Goal: Task Accomplishment & Management: Complete application form

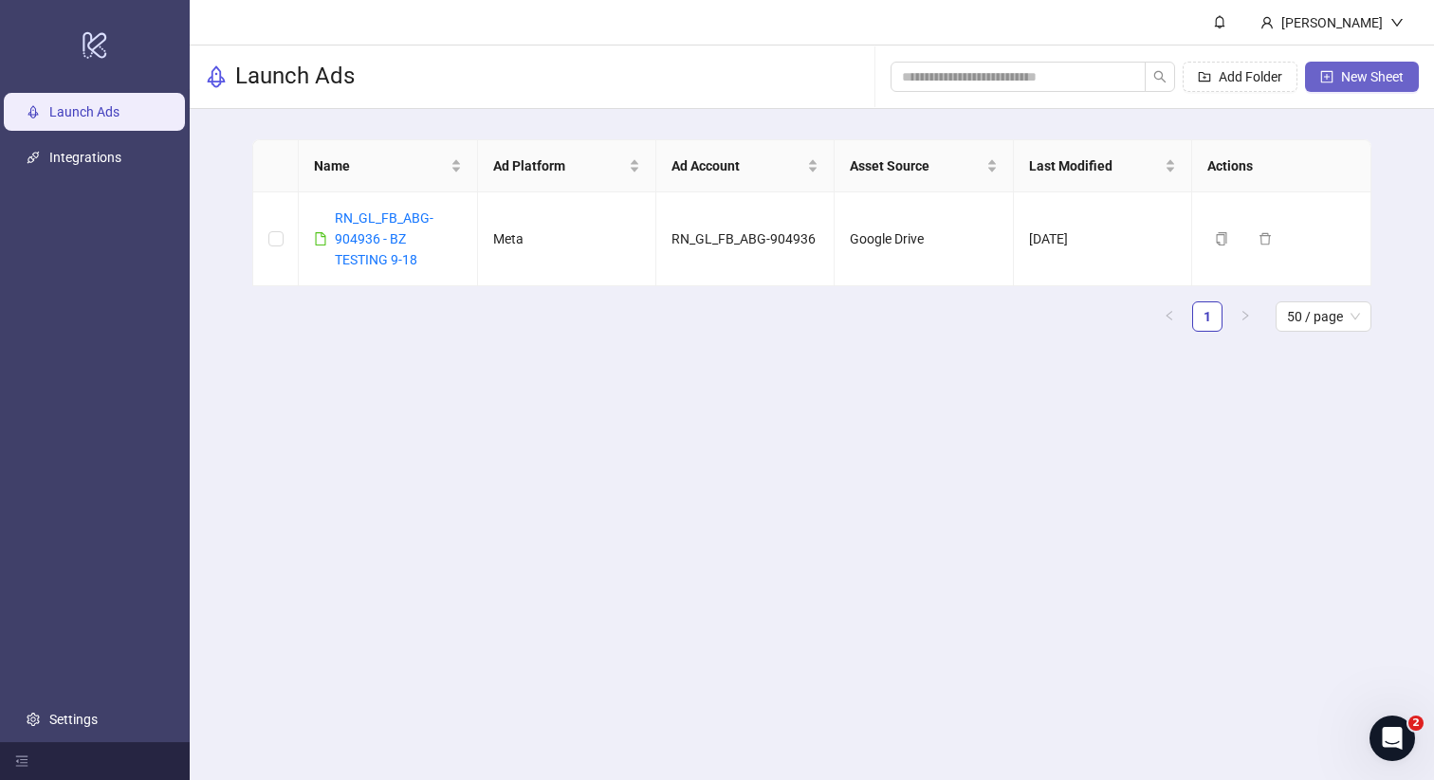
click at [1375, 79] on span "New Sheet" at bounding box center [1372, 76] width 63 height 15
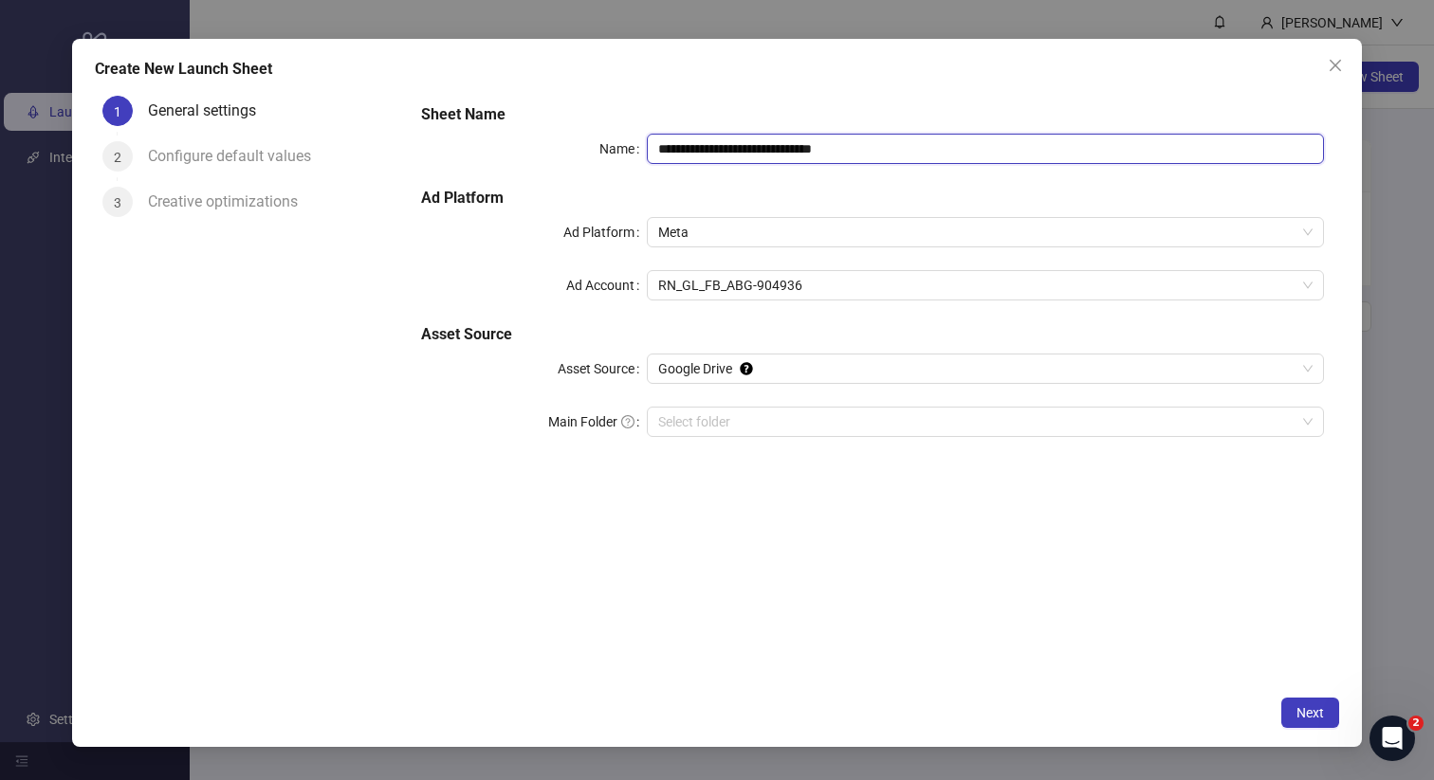
drag, startPoint x: 906, startPoint y: 144, endPoint x: 630, endPoint y: 133, distance: 276.2
click at [631, 133] on div "**********" at bounding box center [872, 282] width 919 height 372
click at [743, 415] on input "Main Folder" at bounding box center [976, 422] width 637 height 28
drag, startPoint x: 973, startPoint y: 149, endPoint x: 535, endPoint y: 119, distance: 439.2
click at [529, 119] on div "**********" at bounding box center [872, 282] width 919 height 372
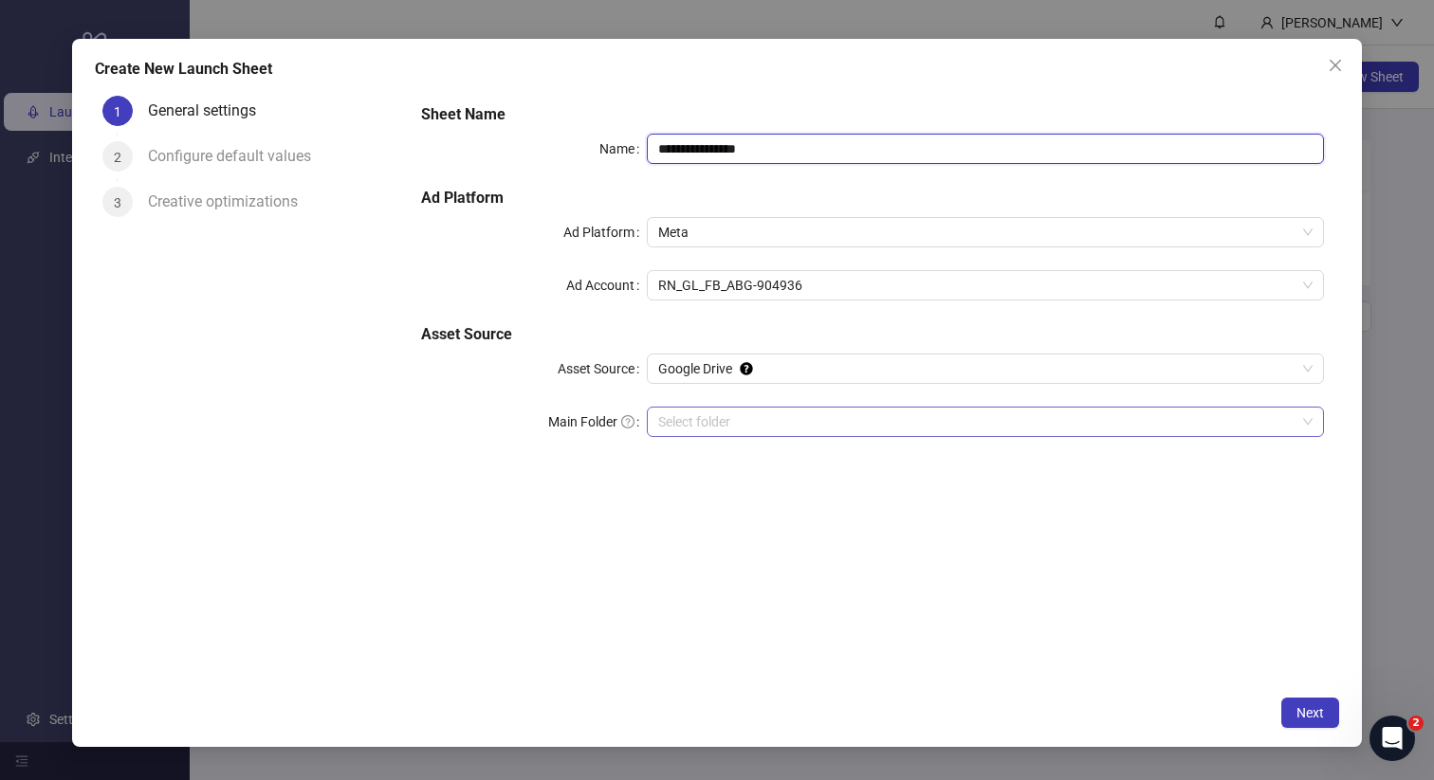
type input "**********"
click at [759, 420] on input "Main Folder" at bounding box center [976, 422] width 637 height 28
click at [693, 369] on span "Google Drive" at bounding box center [985, 369] width 654 height 28
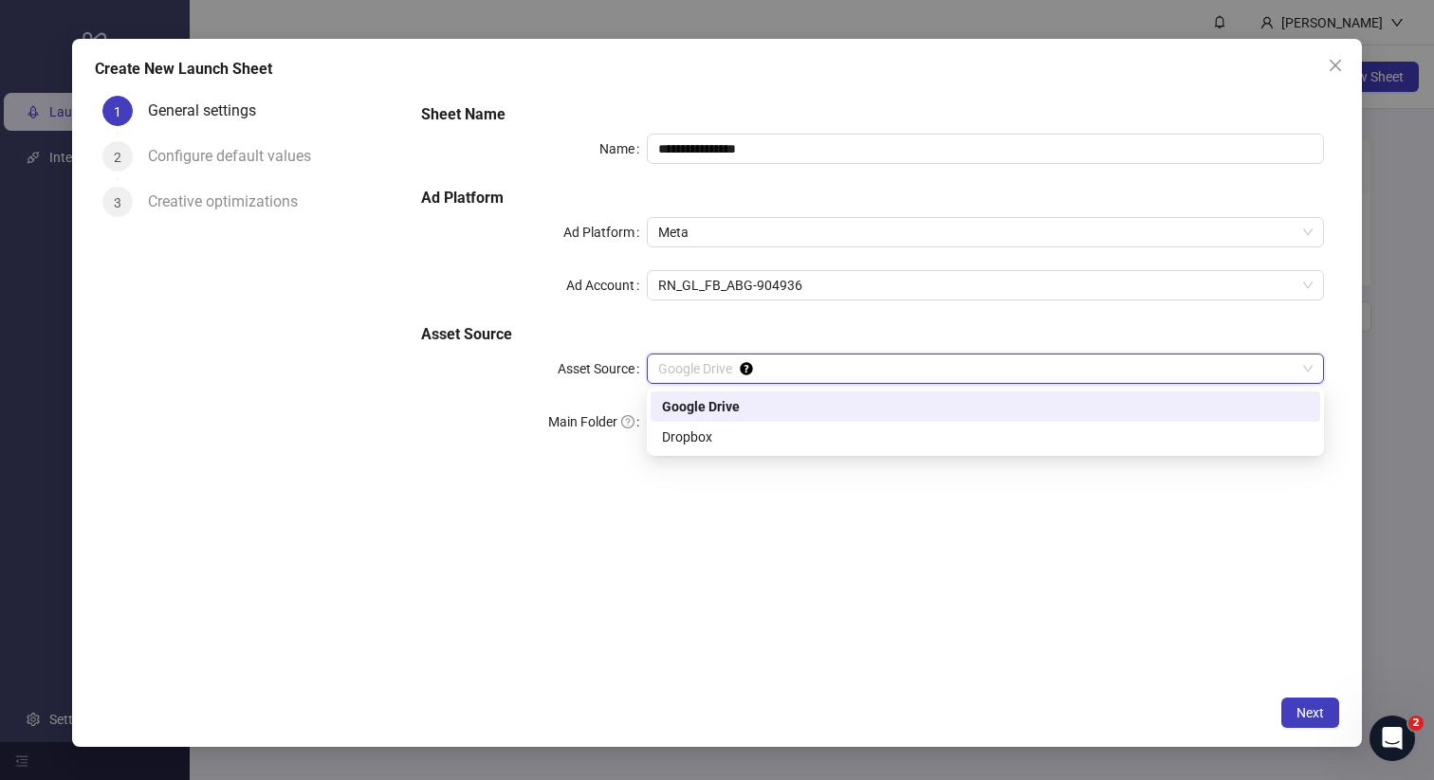
click at [698, 411] on div "Google Drive" at bounding box center [985, 406] width 647 height 21
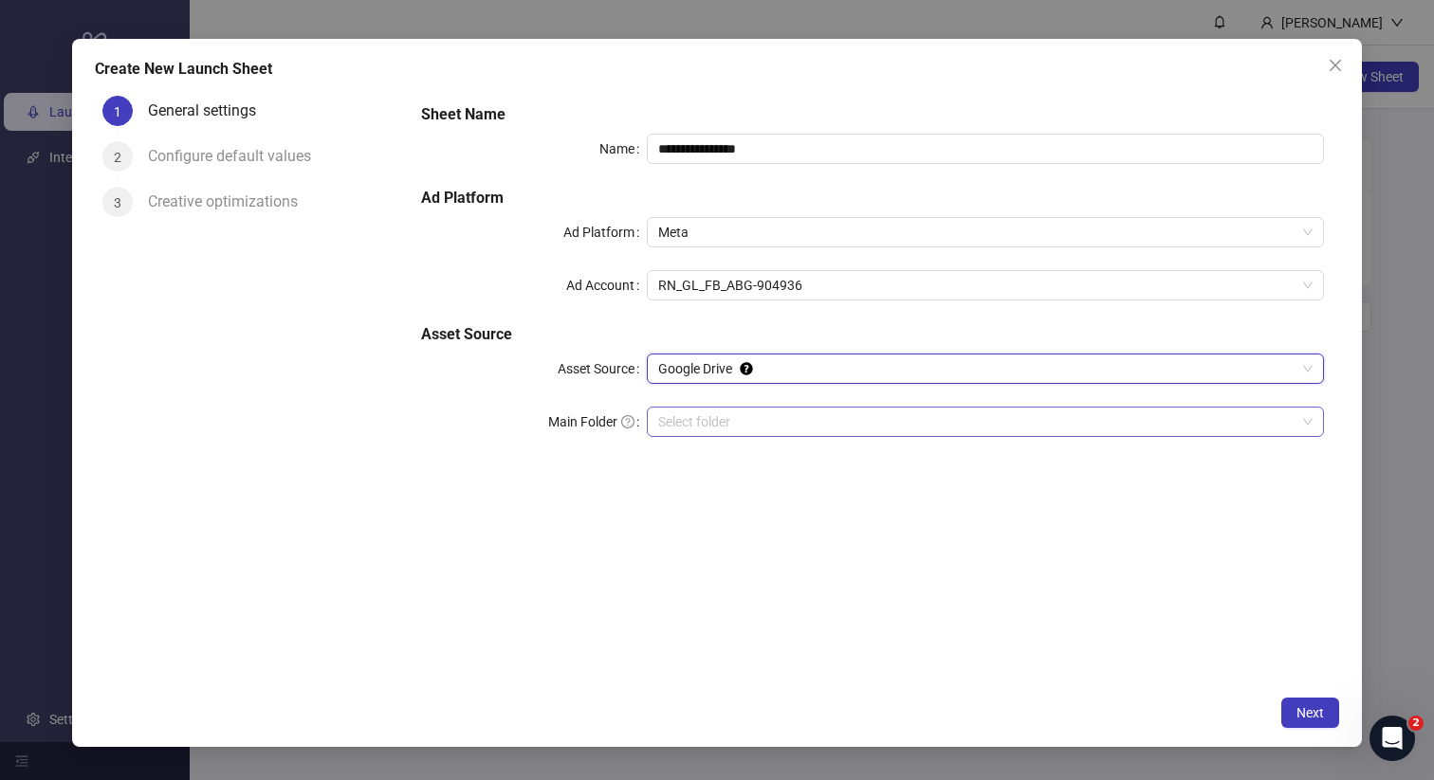
click at [700, 418] on input "Main Folder" at bounding box center [976, 422] width 637 height 28
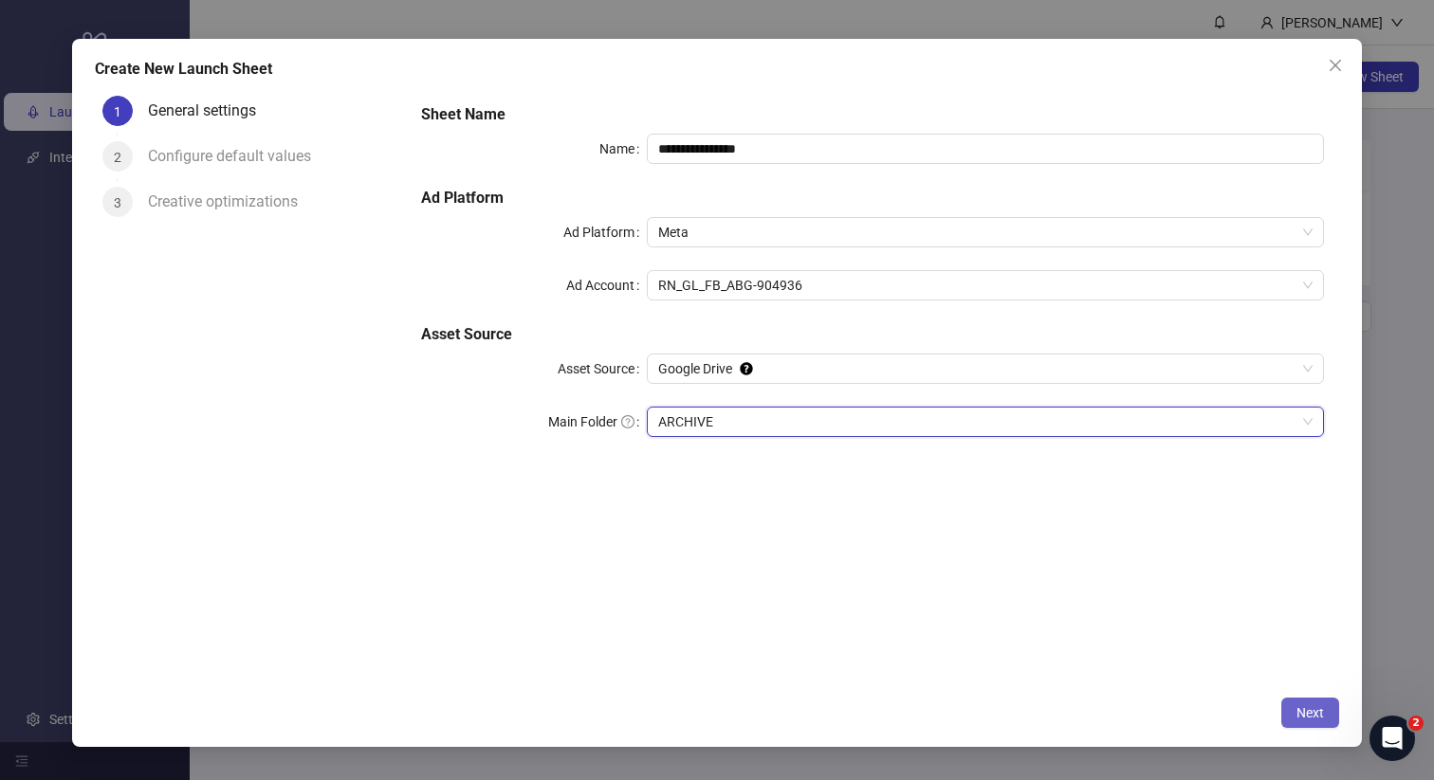
click at [1306, 707] on span "Next" at bounding box center [1310, 713] width 28 height 15
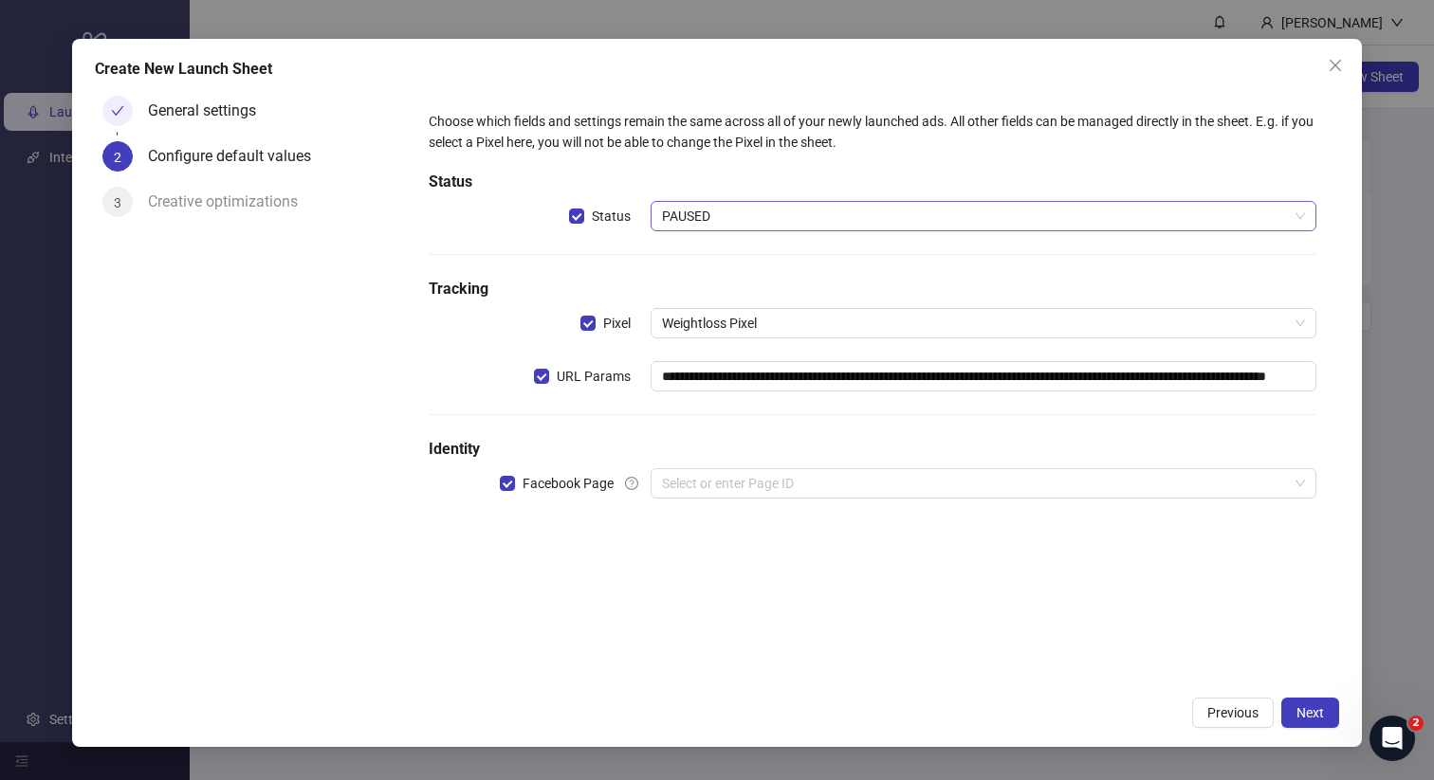
click at [740, 213] on span "PAUSED" at bounding box center [983, 216] width 643 height 28
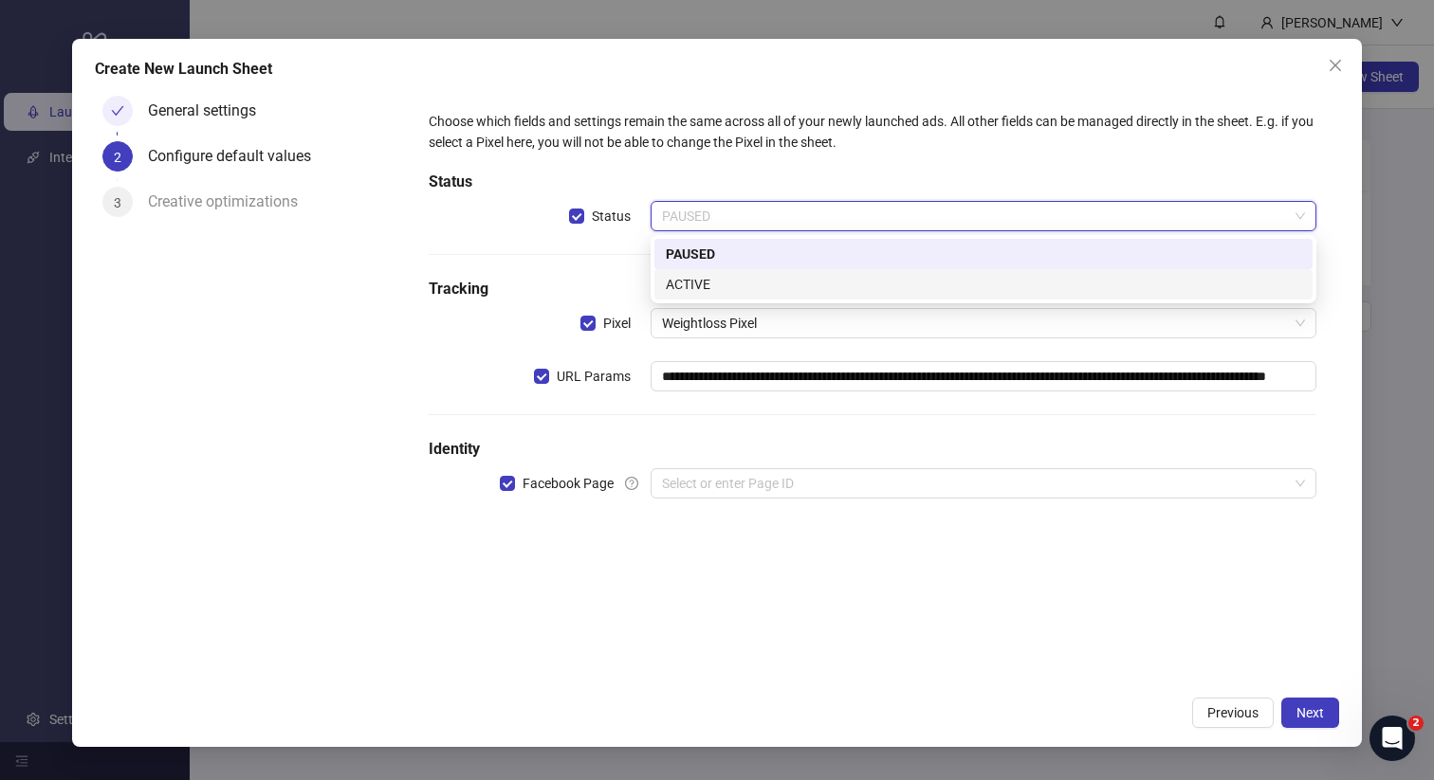
click at [711, 279] on div "ACTIVE" at bounding box center [983, 284] width 635 height 21
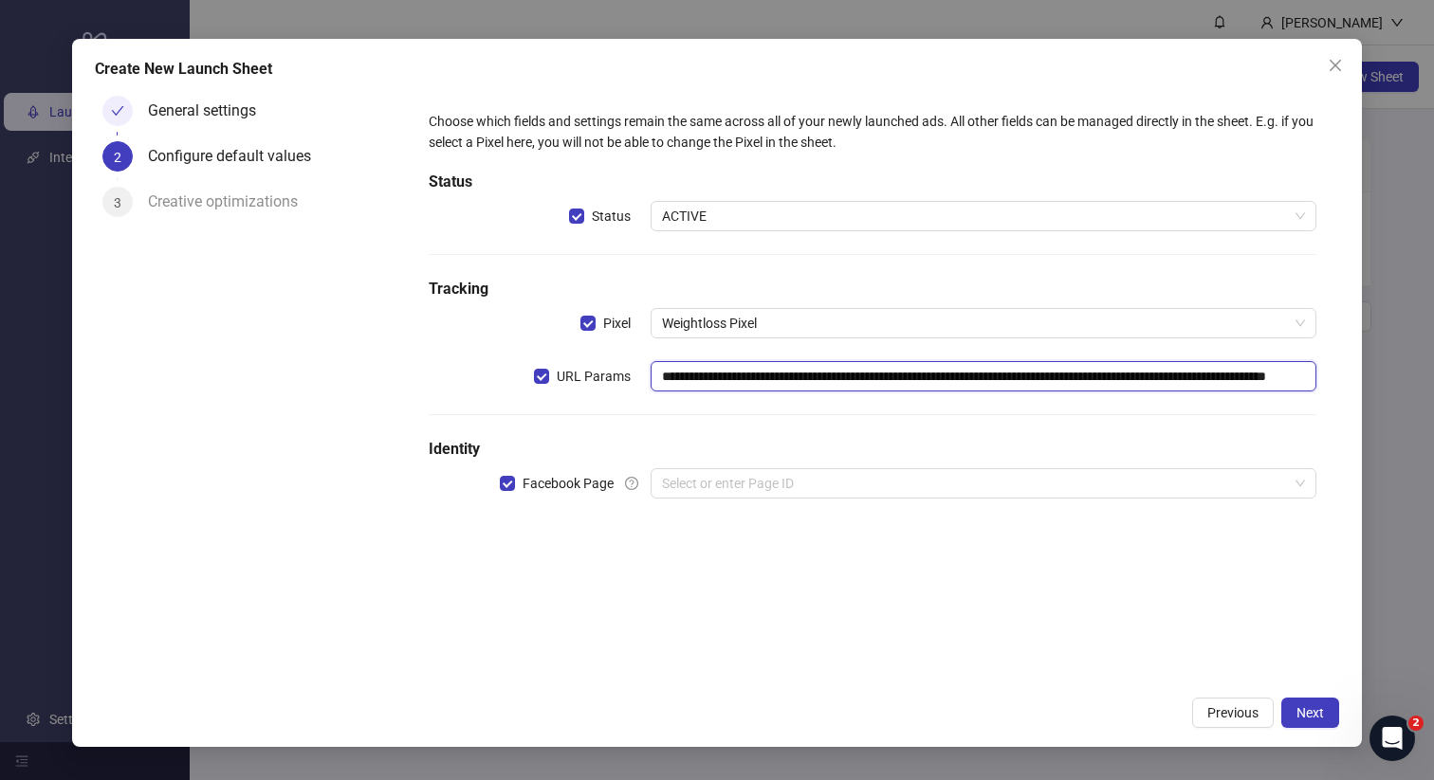
click at [826, 379] on input "**********" at bounding box center [984, 376] width 666 height 30
type input "**********"
click at [733, 483] on input "search" at bounding box center [975, 483] width 626 height 28
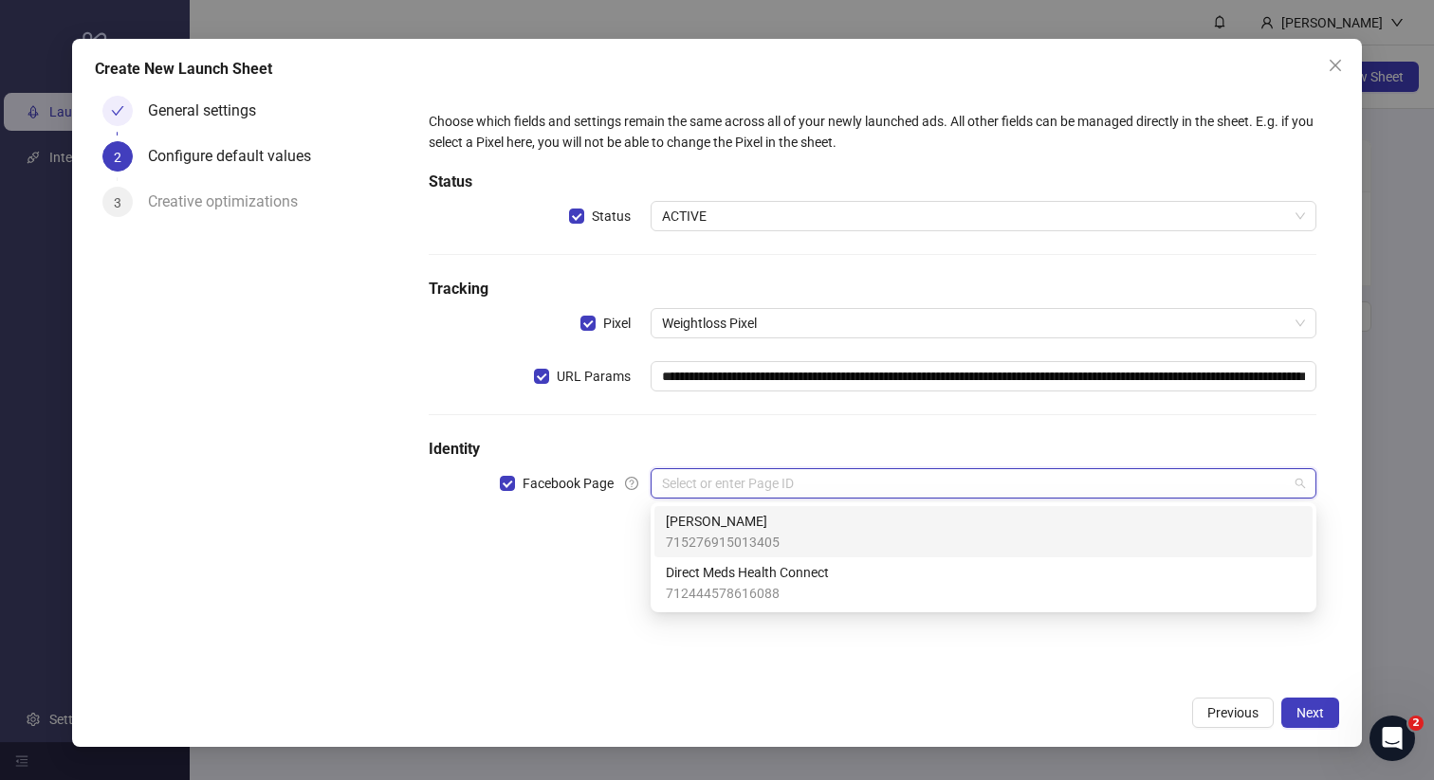
click at [733, 523] on span "[PERSON_NAME]" at bounding box center [723, 521] width 114 height 21
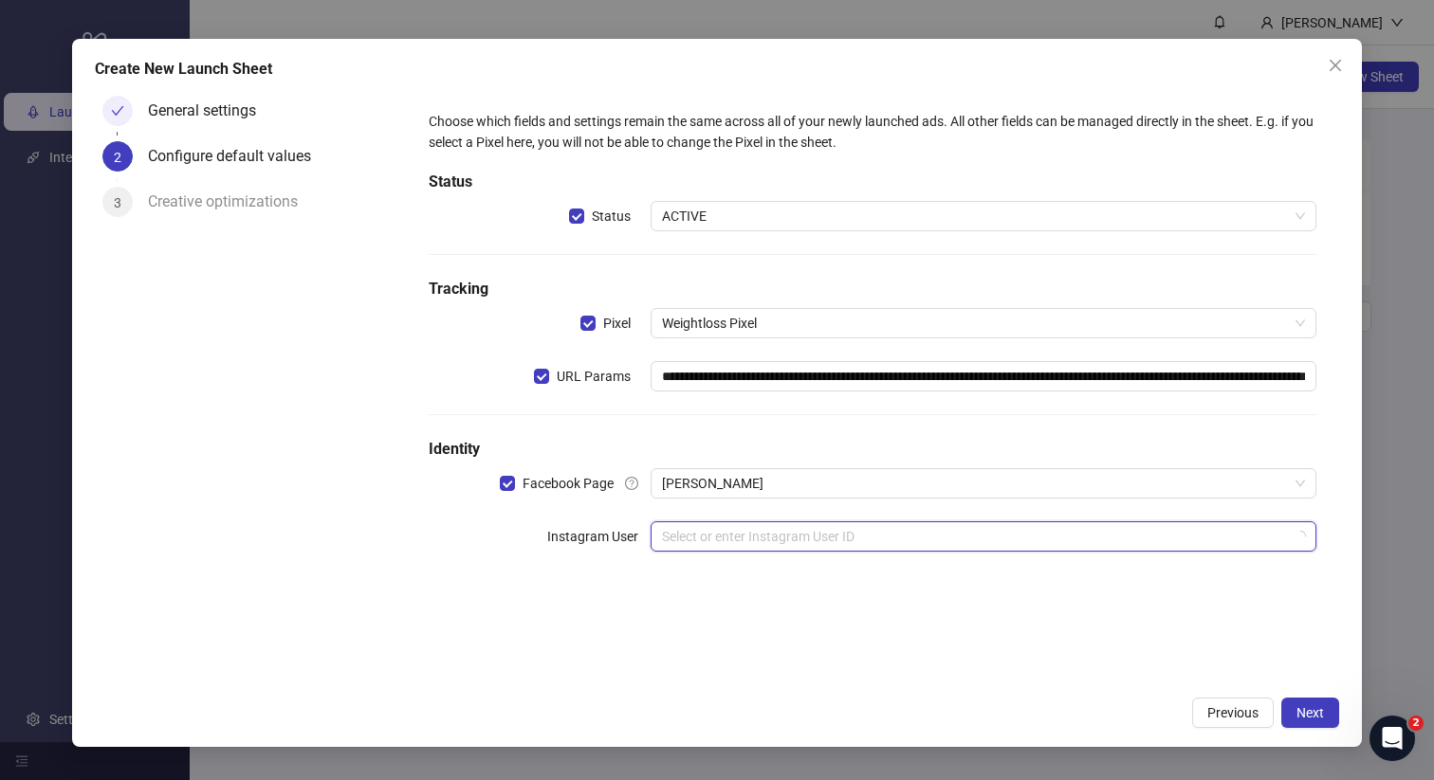
click at [828, 542] on input "search" at bounding box center [975, 537] width 626 height 28
drag, startPoint x: 996, startPoint y: 608, endPoint x: 983, endPoint y: 578, distance: 32.8
click at [996, 608] on div "No data No data" at bounding box center [983, 603] width 620 height 62
click at [962, 508] on div "**********" at bounding box center [873, 342] width 904 height 479
click at [1309, 718] on span "Next" at bounding box center [1310, 713] width 28 height 15
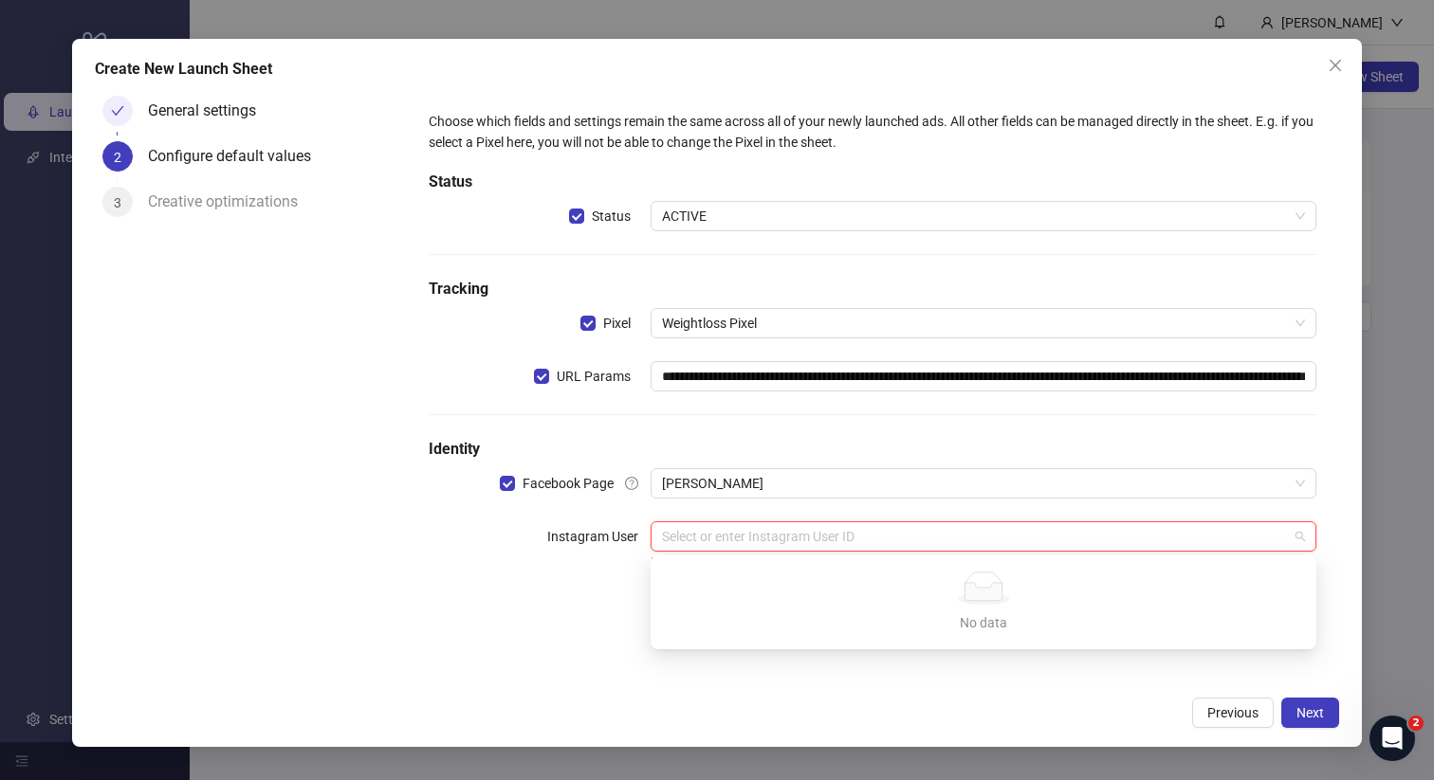
click at [703, 534] on input "search" at bounding box center [975, 537] width 626 height 28
click at [975, 599] on icon at bounding box center [983, 592] width 37 height 18
click at [845, 539] on input "search" at bounding box center [975, 537] width 626 height 28
click at [589, 601] on div "**********" at bounding box center [873, 387] width 934 height 598
click at [725, 535] on input "search" at bounding box center [975, 537] width 626 height 28
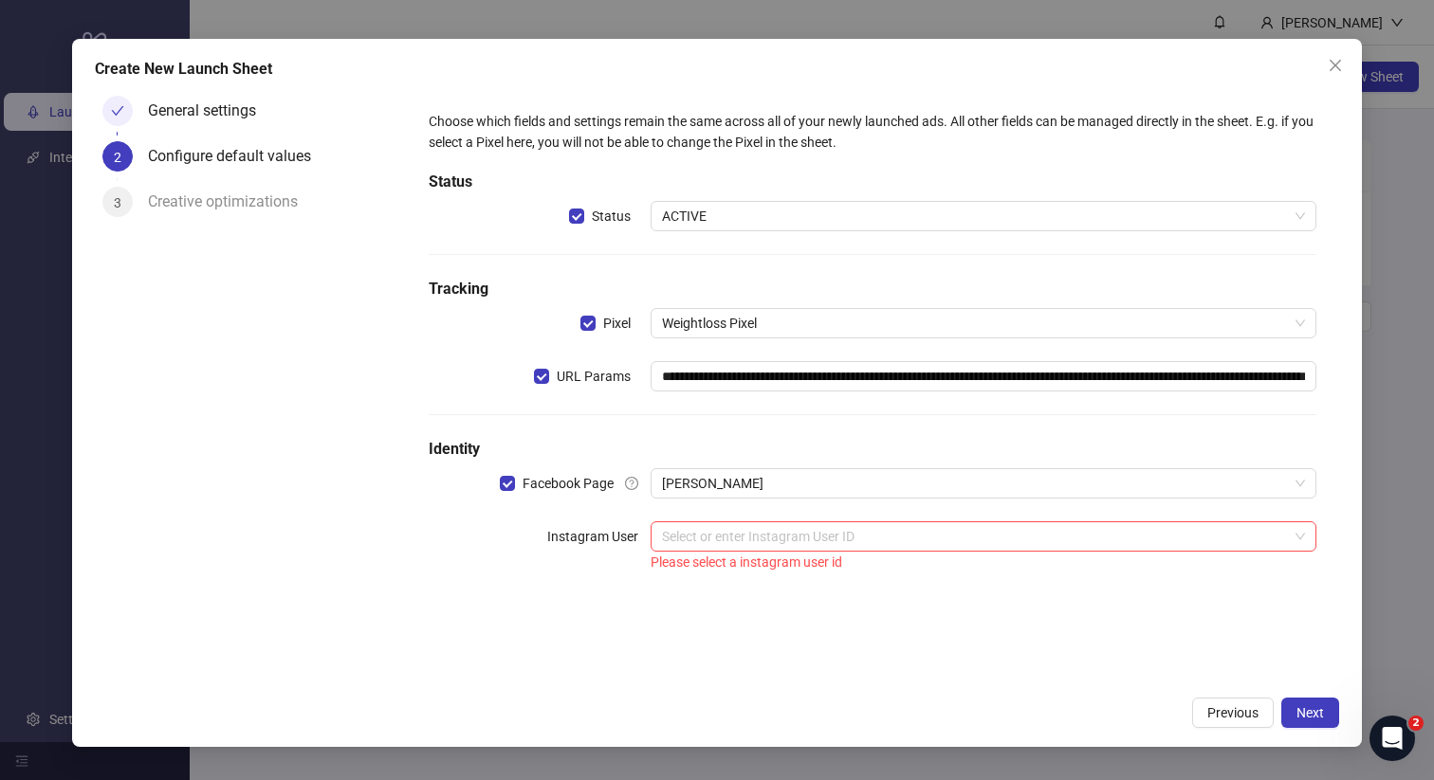
click at [576, 542] on label "Instagram User" at bounding box center [598, 537] width 103 height 30
click at [680, 485] on span "[PERSON_NAME]" at bounding box center [983, 483] width 643 height 28
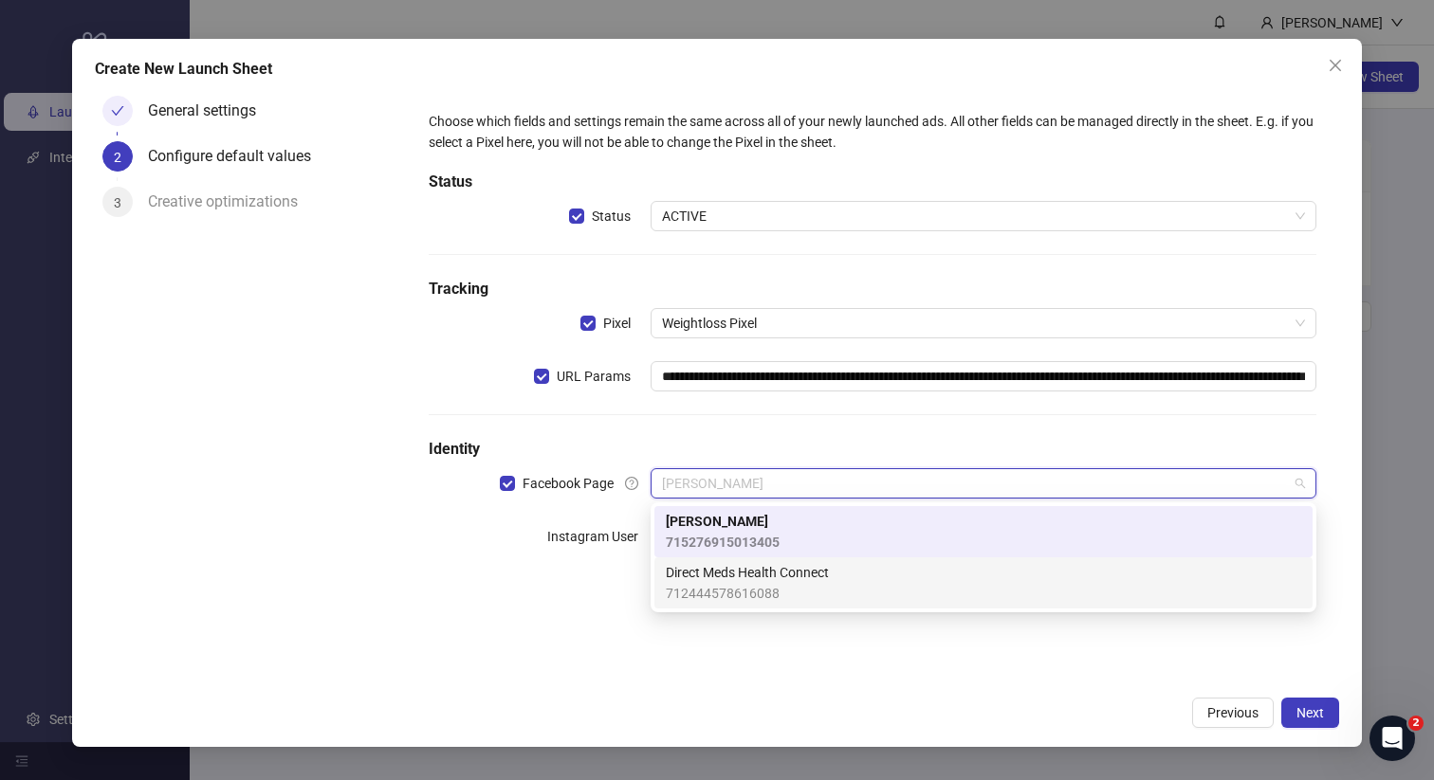
click at [722, 578] on span "Direct Meds Health Connect" at bounding box center [747, 572] width 163 height 21
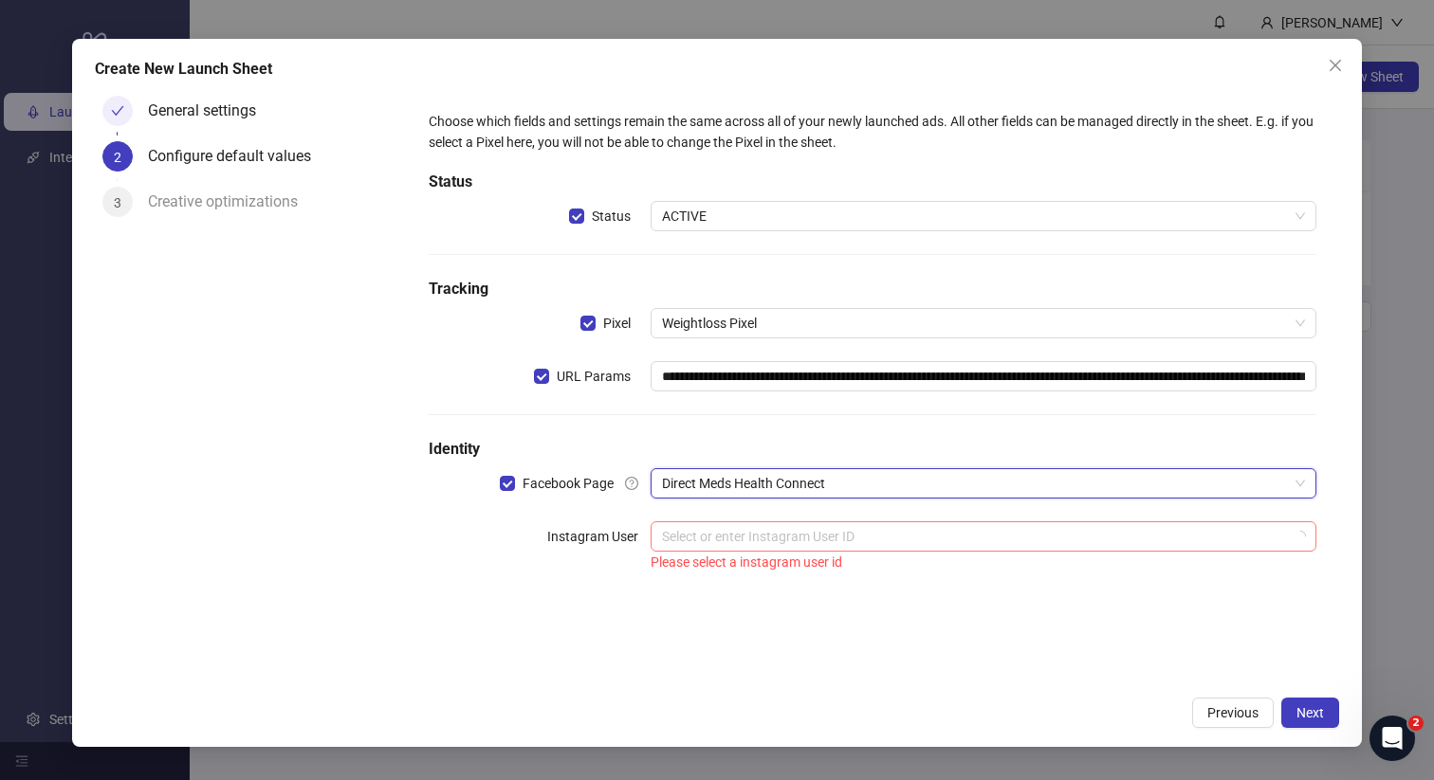
click at [725, 542] on input "search" at bounding box center [975, 537] width 626 height 28
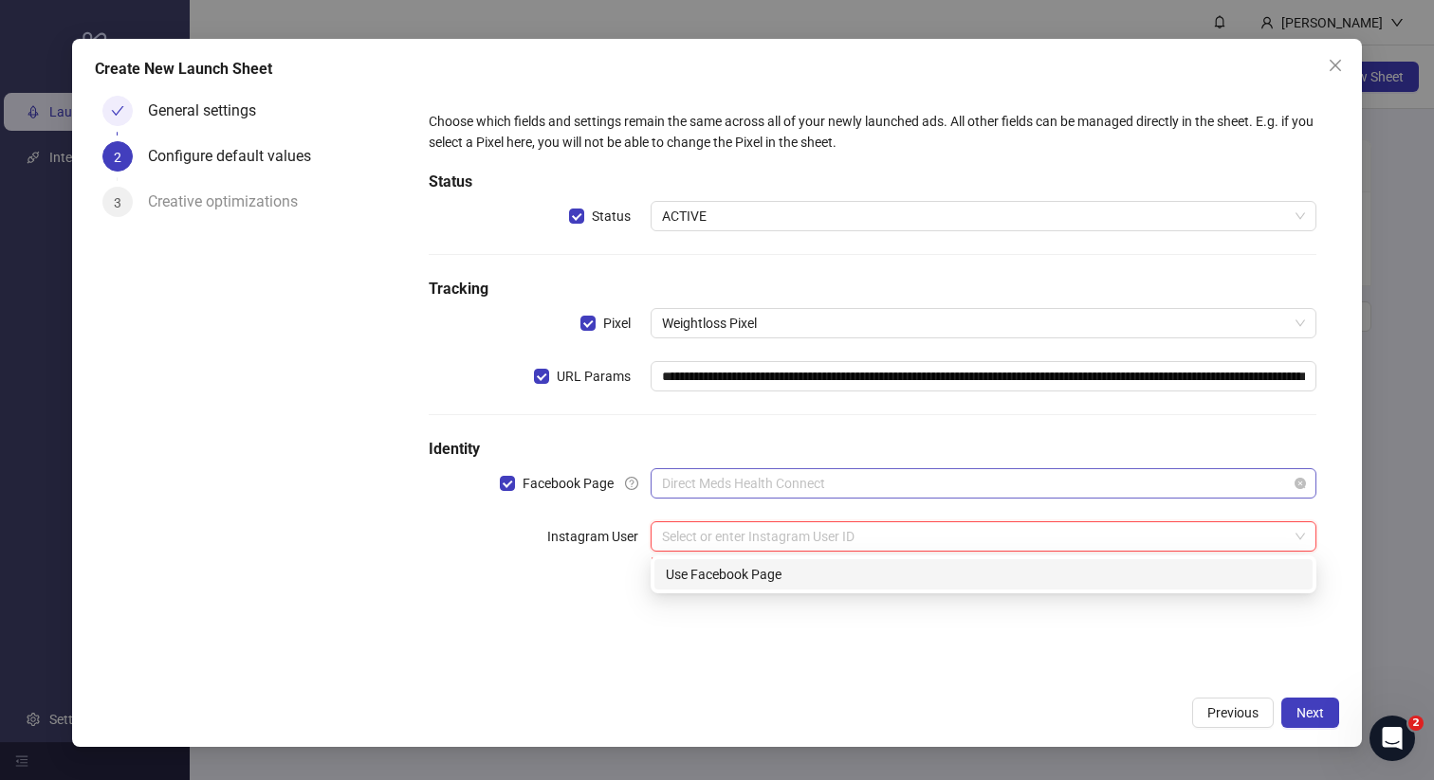
click at [740, 488] on span "Direct Meds Health Connect" at bounding box center [983, 483] width 643 height 28
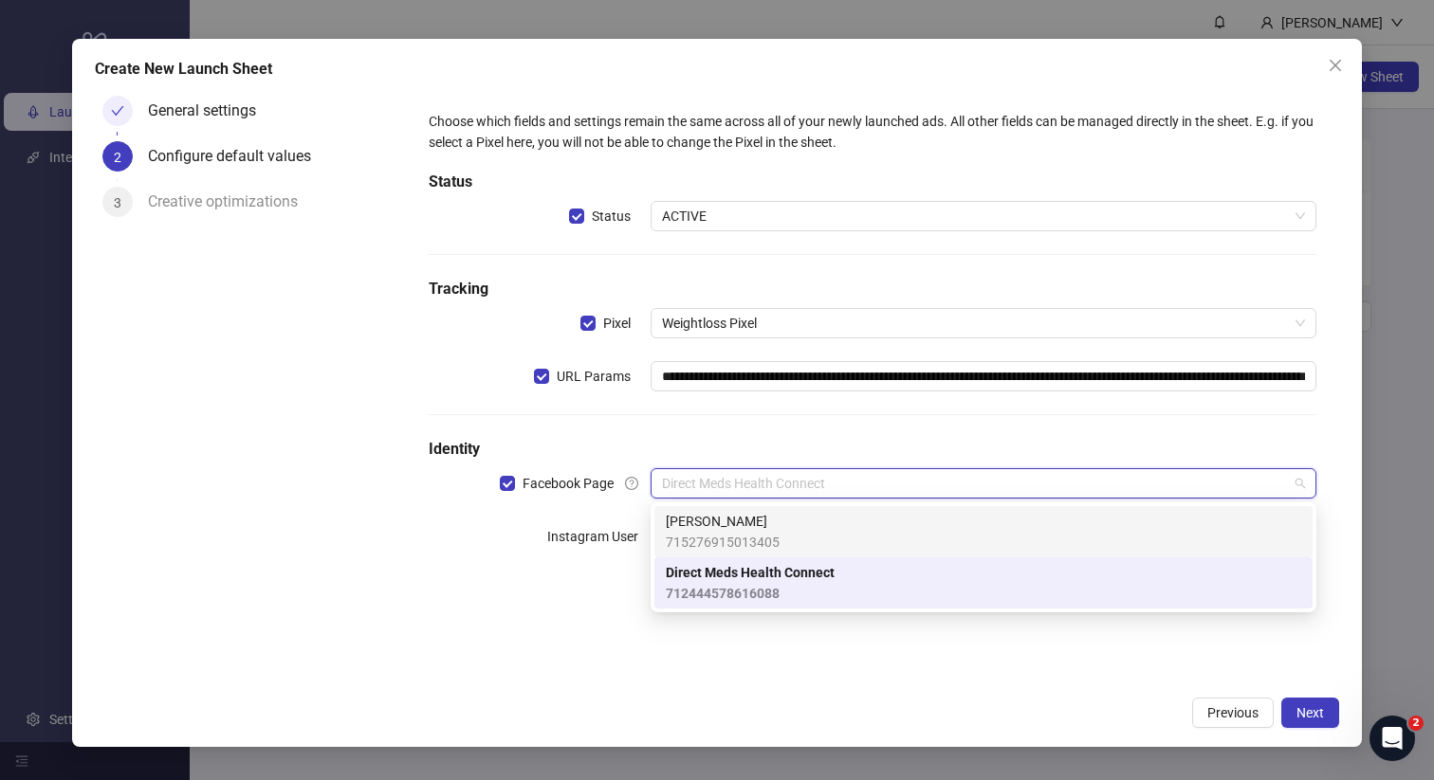
click at [725, 516] on span "[PERSON_NAME]" at bounding box center [723, 521] width 114 height 21
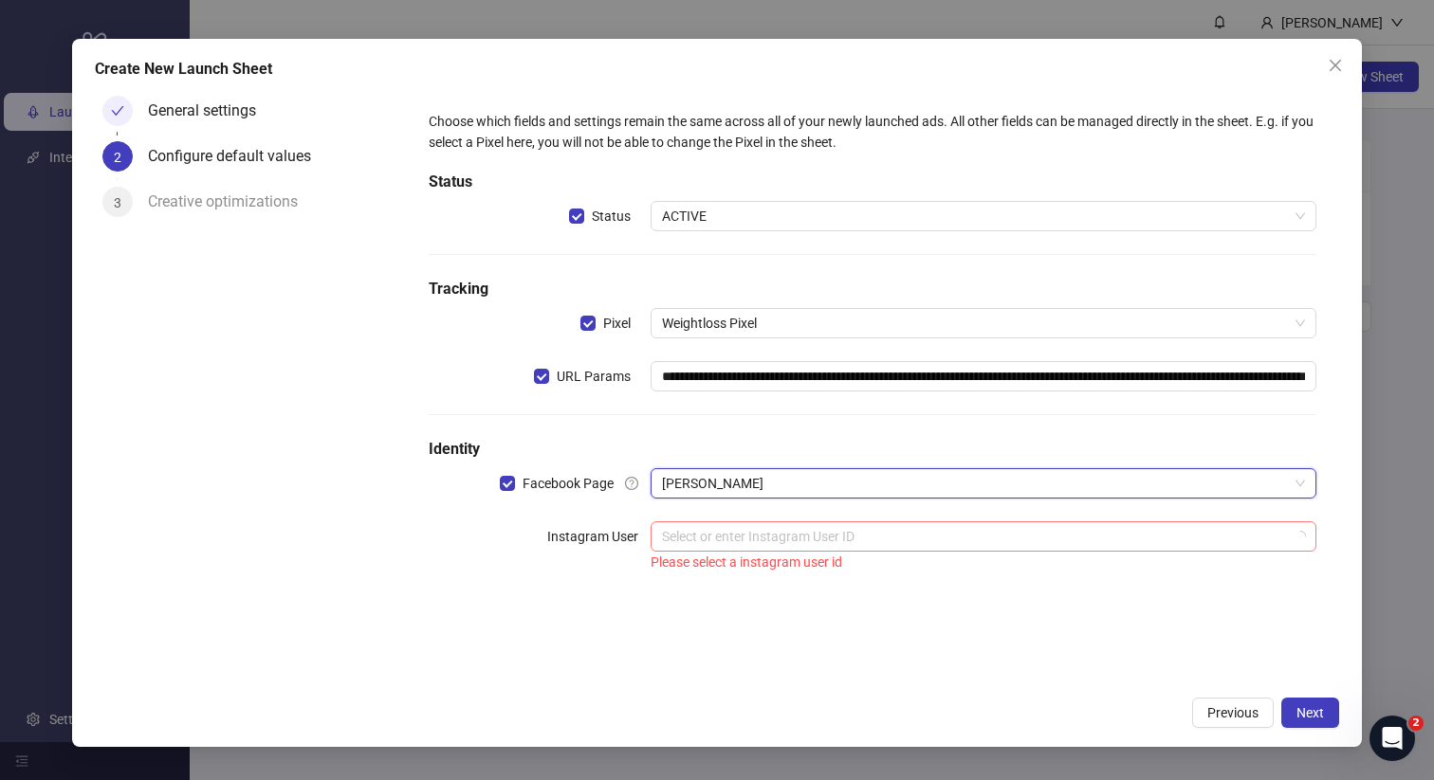
click at [729, 539] on input "search" at bounding box center [975, 537] width 626 height 28
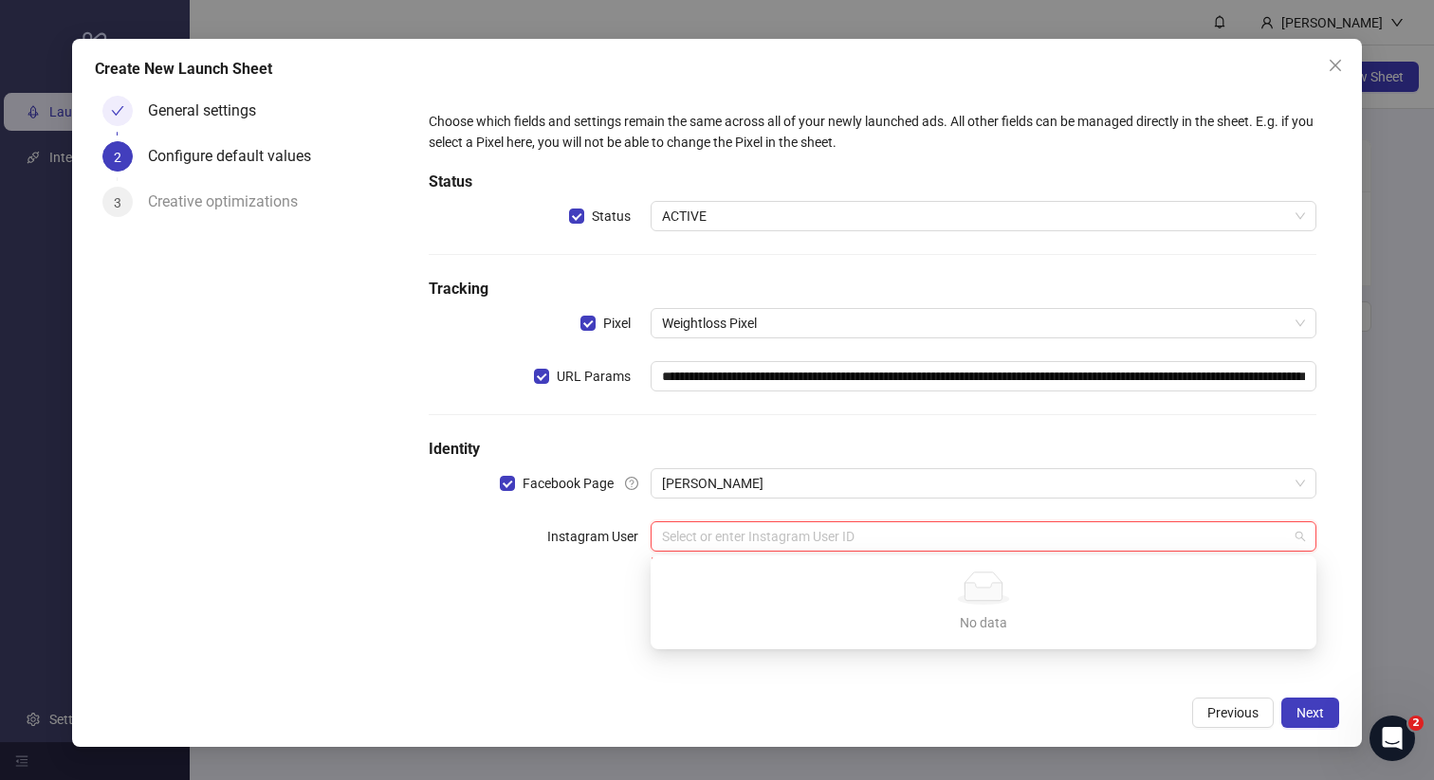
click at [739, 577] on div "No data" at bounding box center [983, 588] width 620 height 33
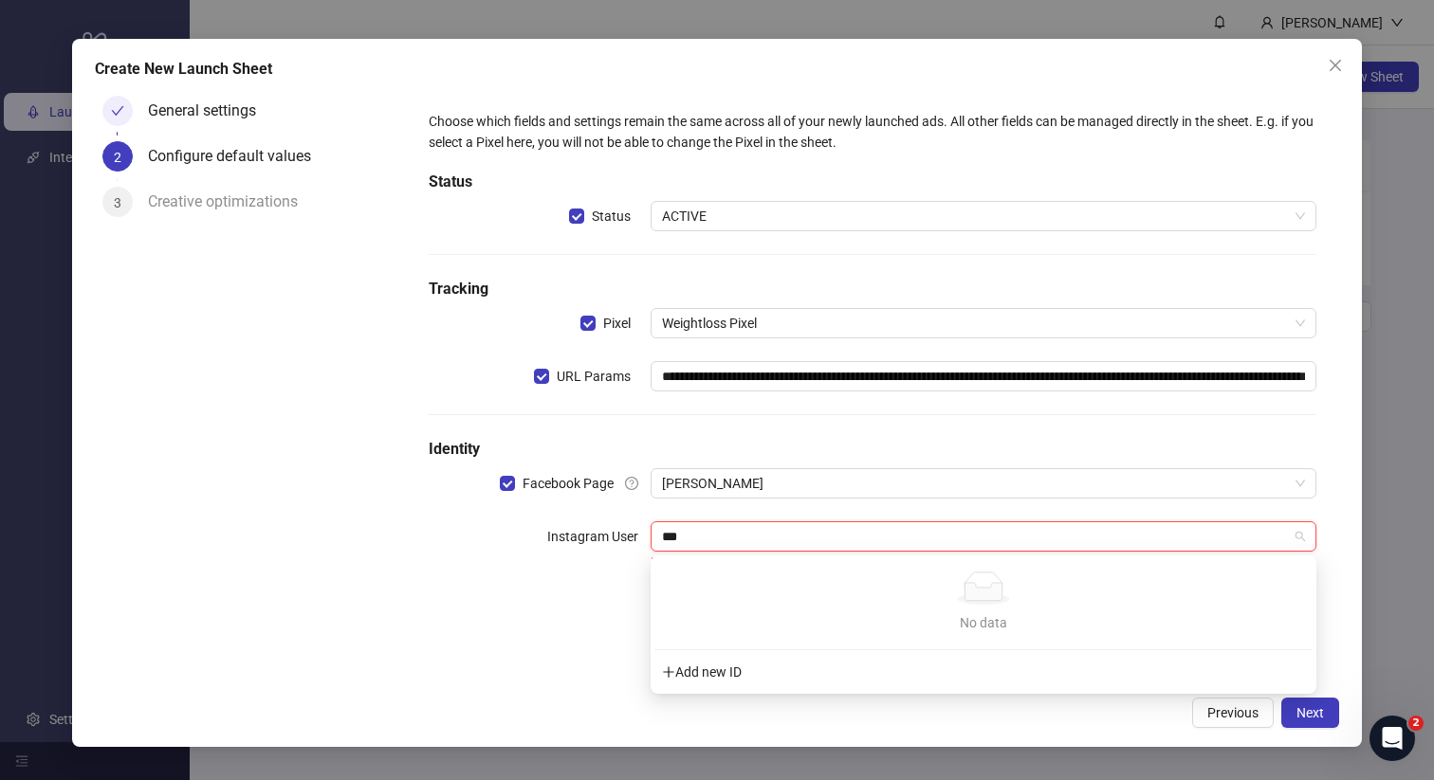
type input "***"
click at [730, 673] on div "Add new ID" at bounding box center [983, 672] width 658 height 36
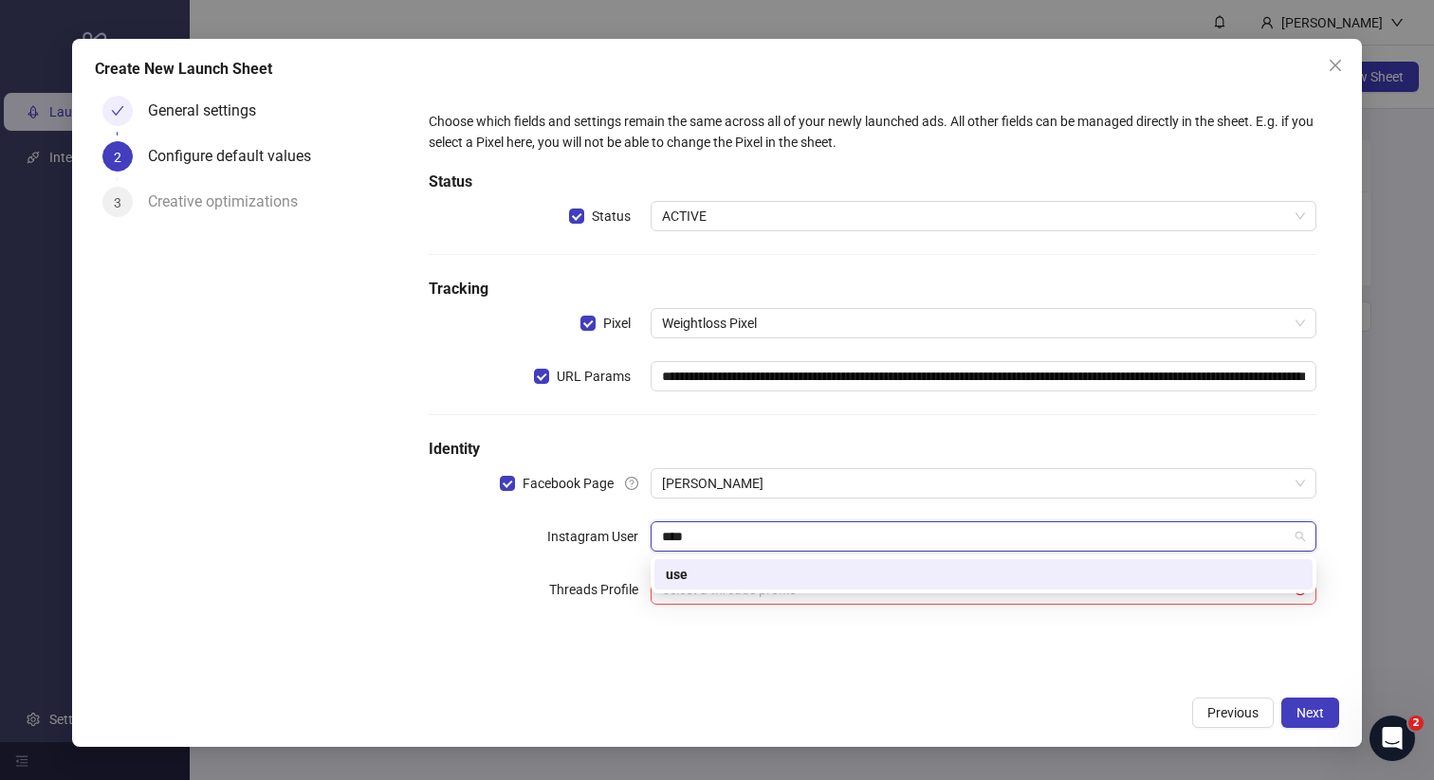
click at [687, 572] on div "use" at bounding box center [983, 574] width 635 height 21
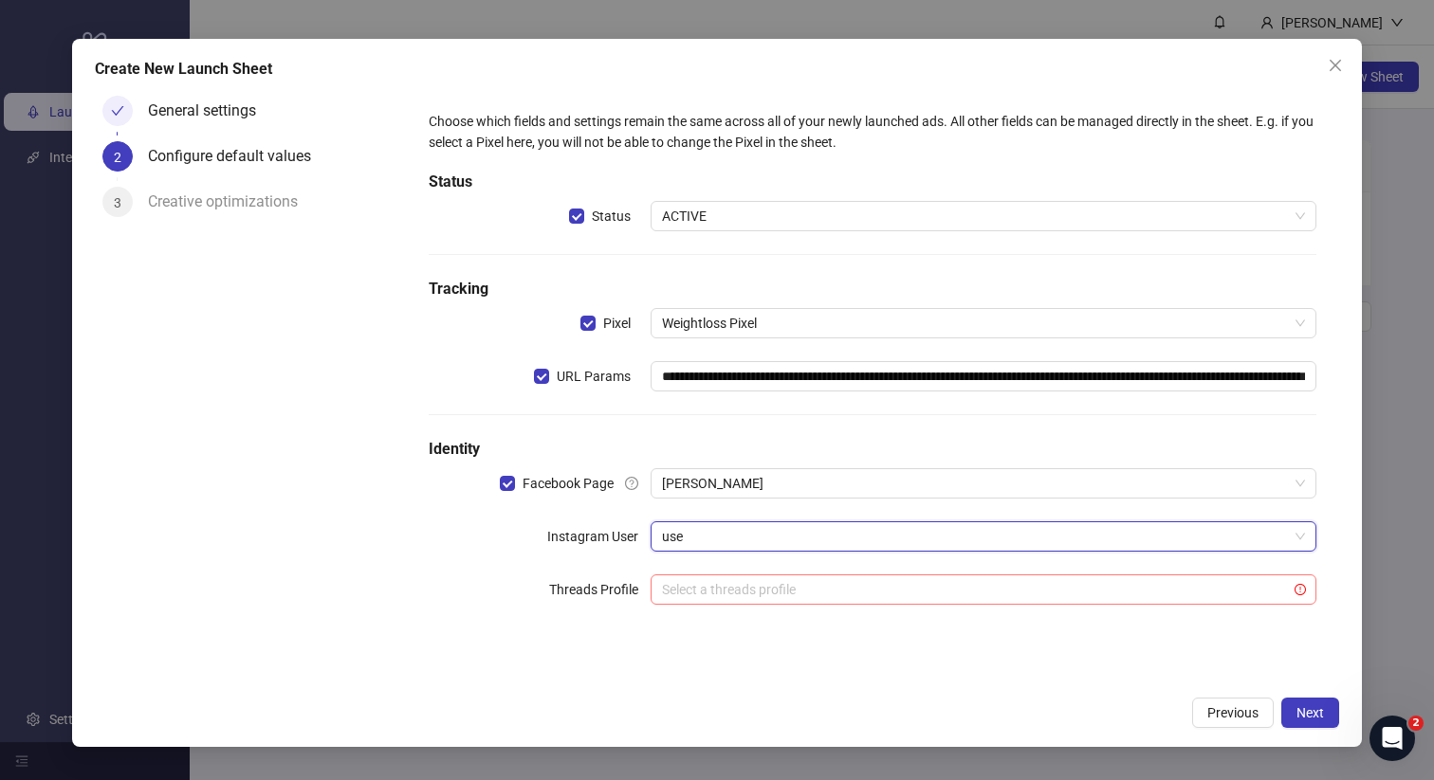
click at [717, 595] on input "search" at bounding box center [975, 590] width 626 height 28
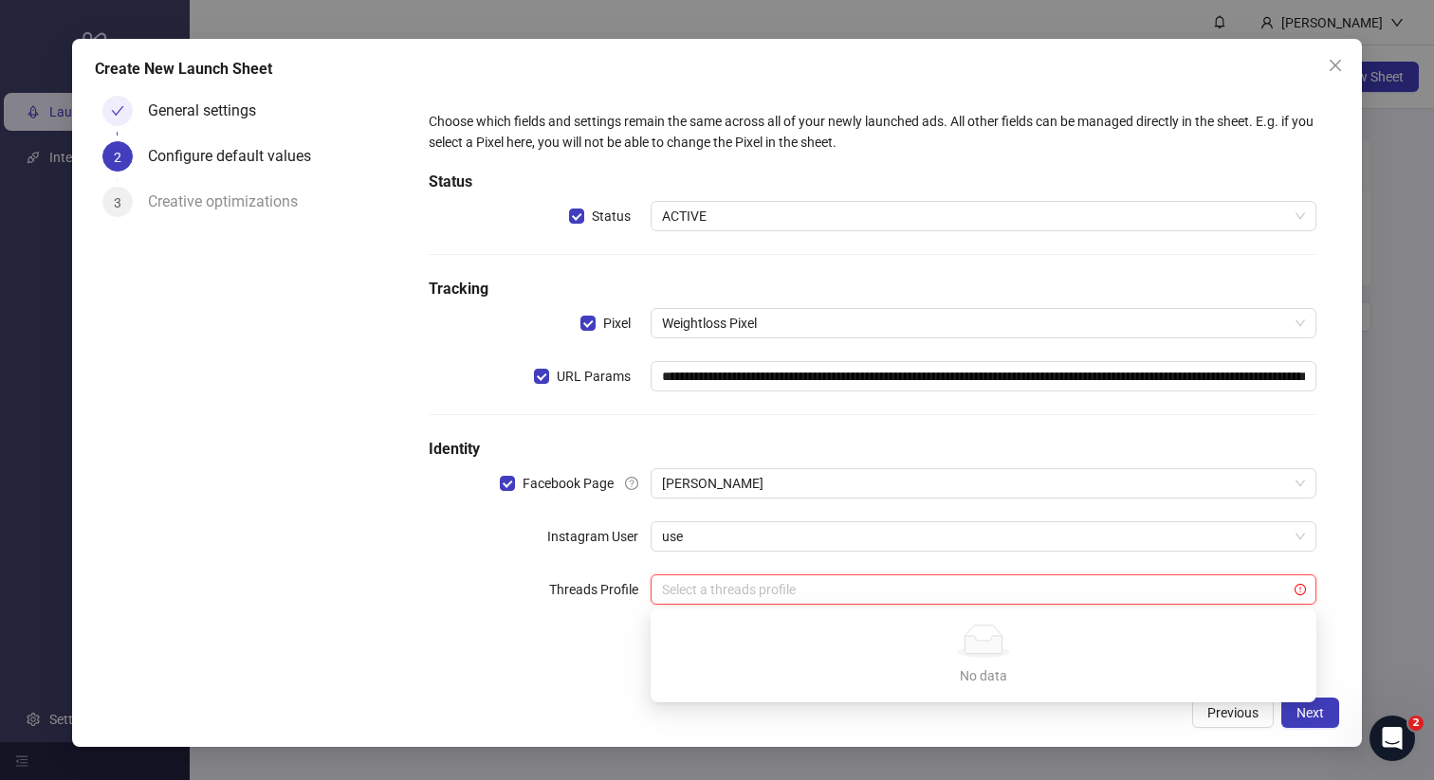
click at [630, 623] on div "**********" at bounding box center [873, 369] width 904 height 532
click at [1302, 708] on span "Next" at bounding box center [1310, 713] width 28 height 15
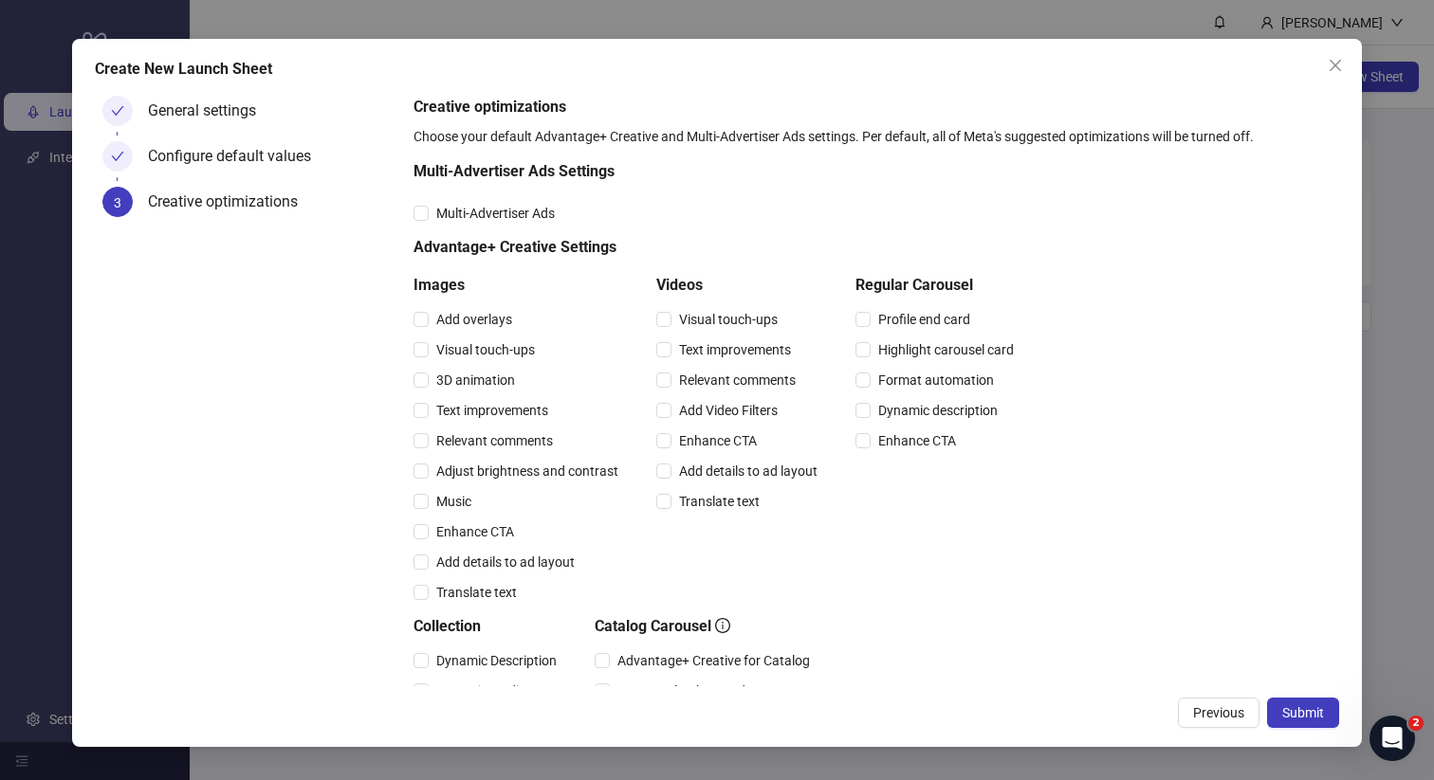
click at [237, 156] on div "Configure default values" at bounding box center [237, 156] width 178 height 30
click at [117, 151] on icon "check" at bounding box center [117, 156] width 13 height 13
click at [155, 120] on div "General settings" at bounding box center [209, 111] width 123 height 30
click at [1211, 708] on span "Previous" at bounding box center [1218, 713] width 51 height 15
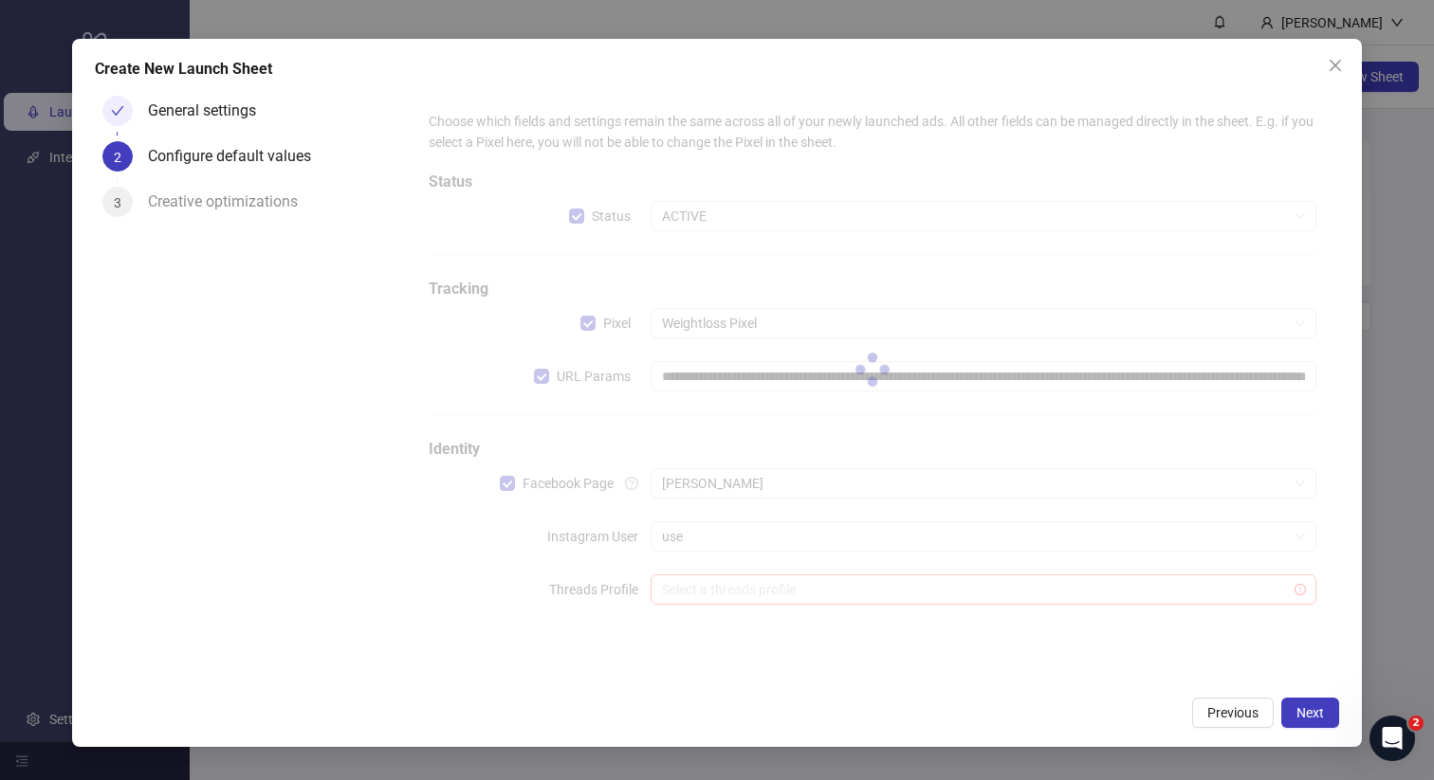
type input "**********"
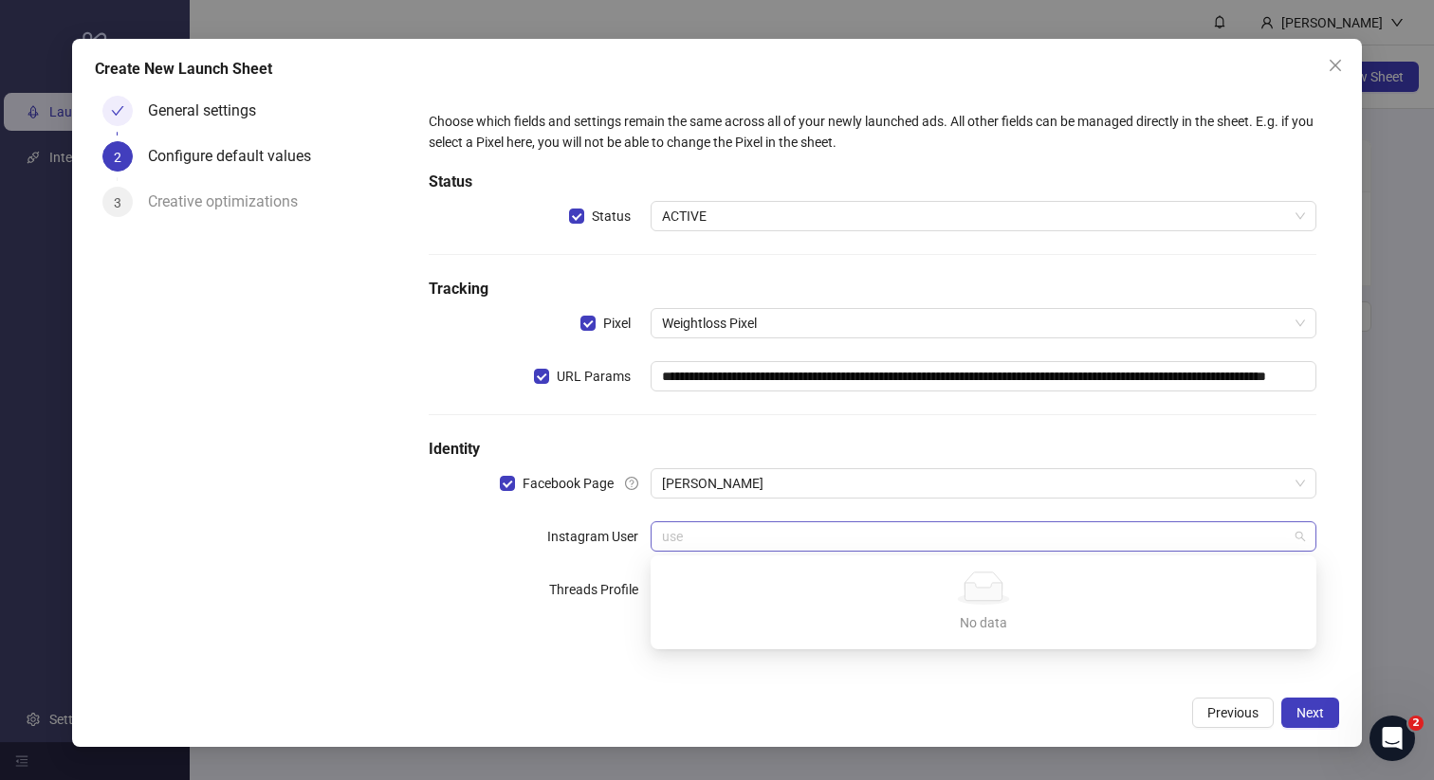
click at [749, 538] on span "use" at bounding box center [983, 537] width 643 height 28
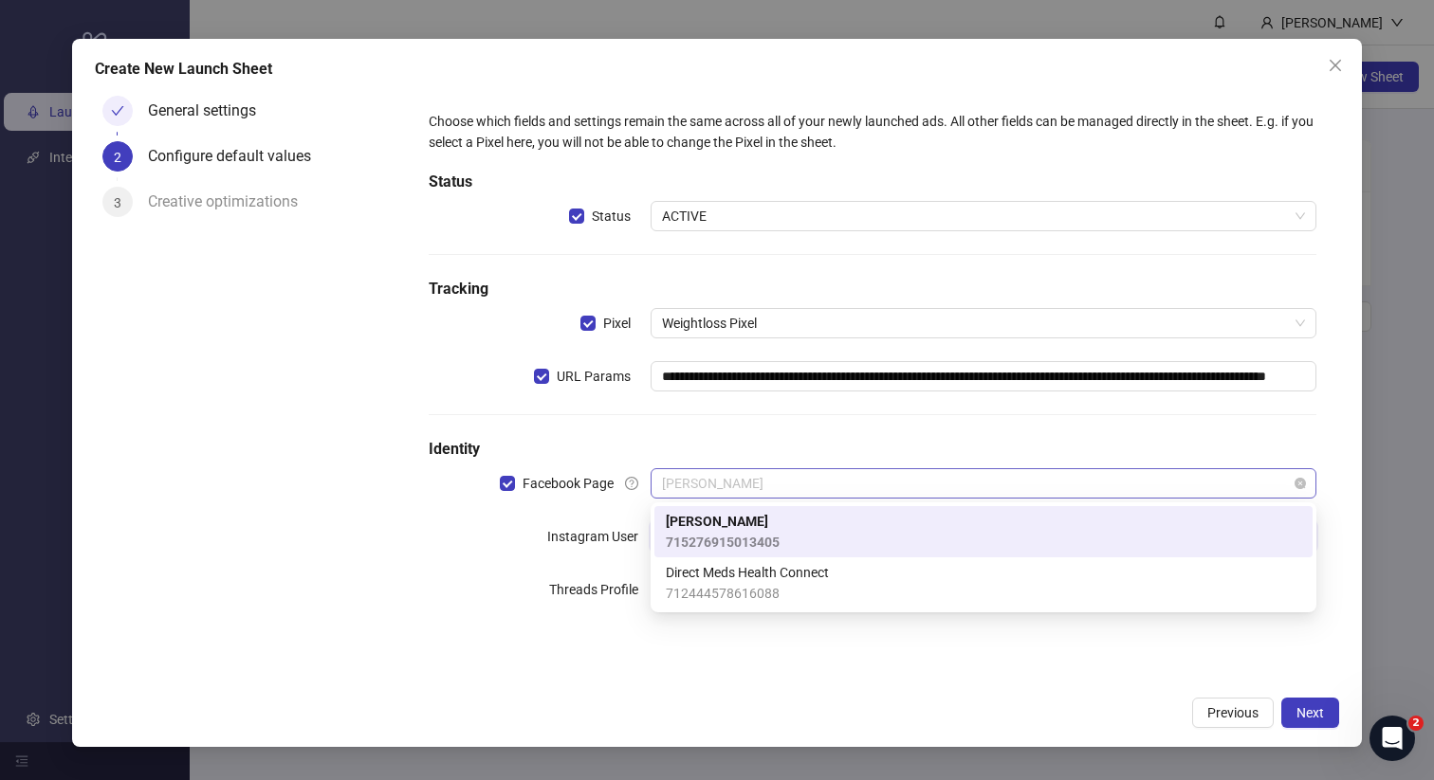
click at [731, 480] on span "[PERSON_NAME]" at bounding box center [983, 483] width 643 height 28
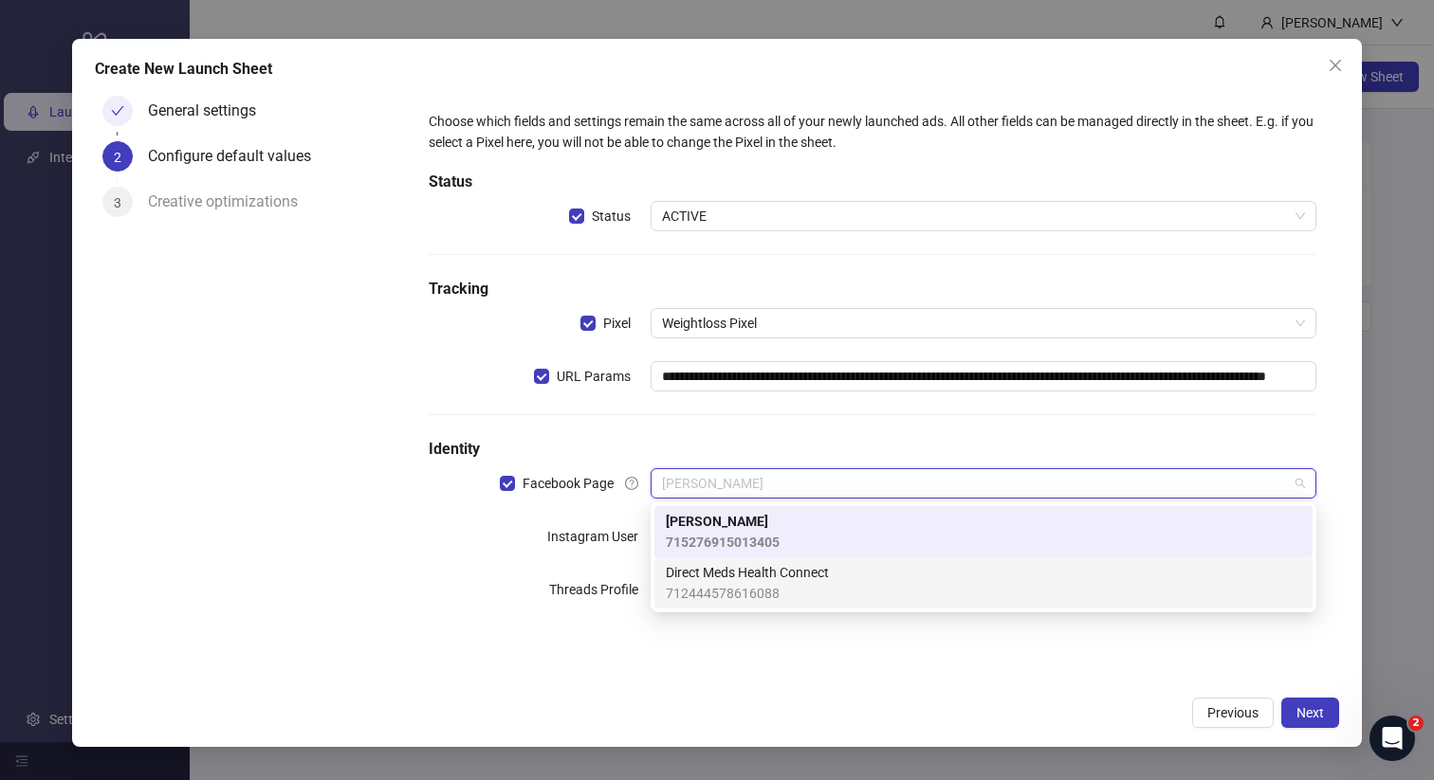
click at [722, 573] on span "Direct Meds Health Connect" at bounding box center [747, 572] width 163 height 21
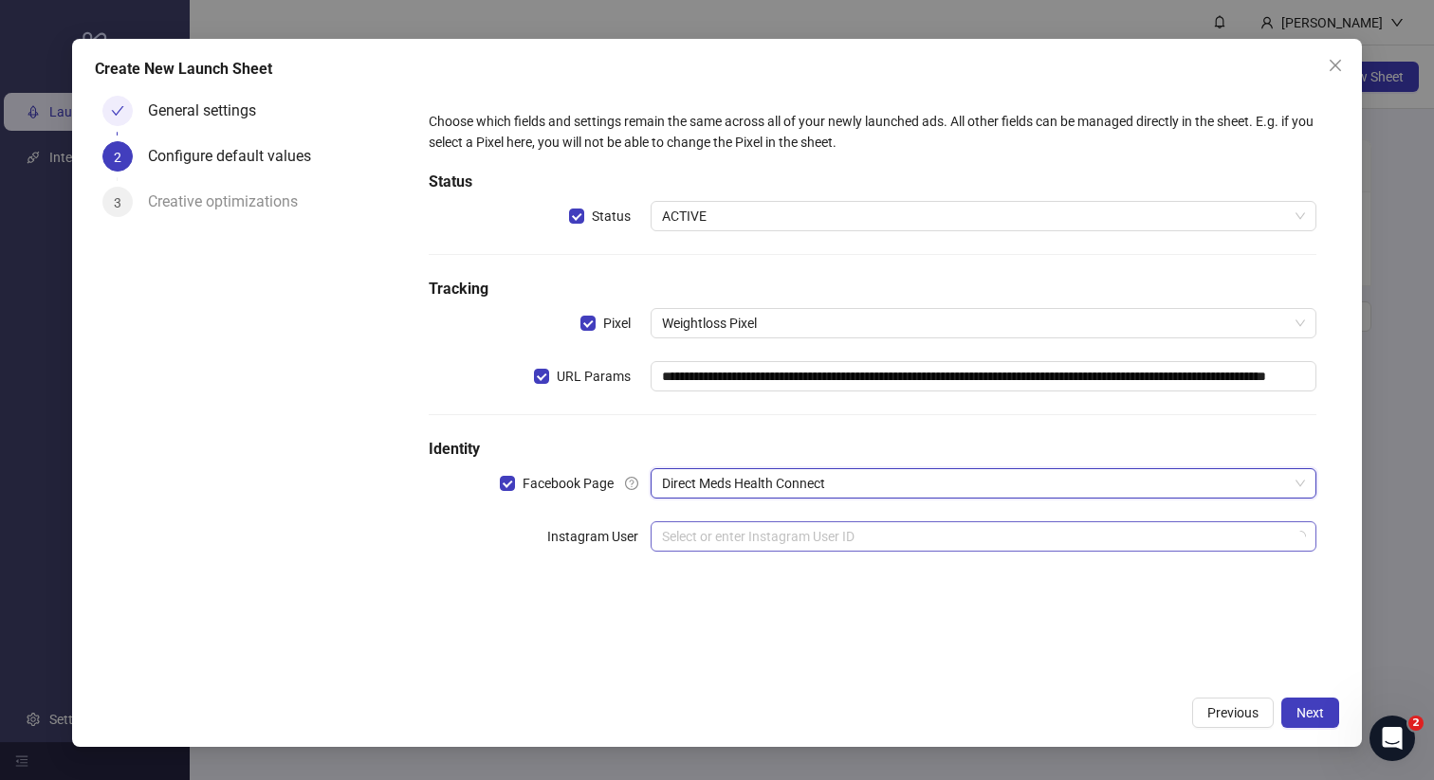
click at [737, 533] on input "search" at bounding box center [975, 537] width 626 height 28
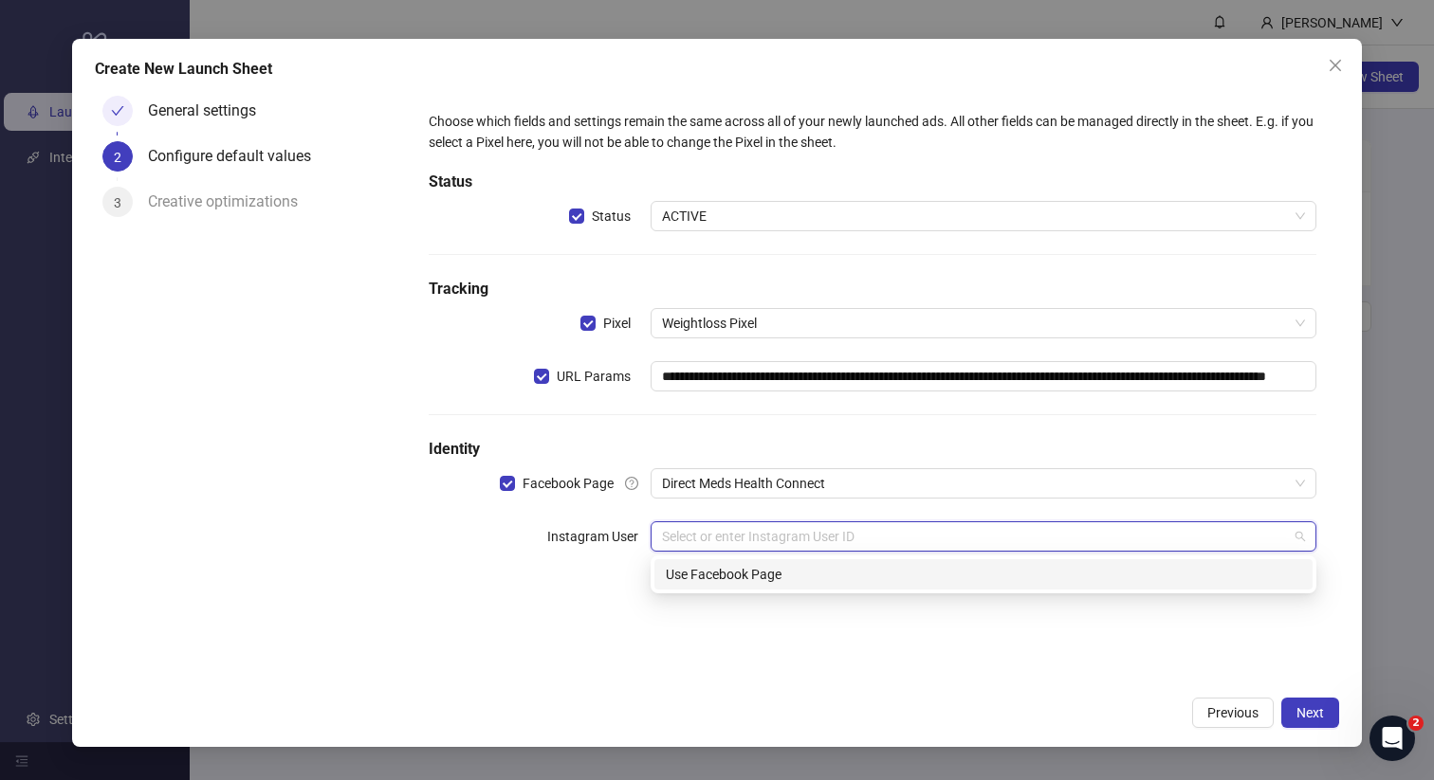
click at [742, 575] on div "Use Facebook Page" at bounding box center [983, 574] width 635 height 21
drag, startPoint x: 794, startPoint y: 542, endPoint x: 639, endPoint y: 540, distance: 154.6
click at [639, 540] on div "Instagram User Use Facebook Page" at bounding box center [873, 537] width 889 height 30
click at [696, 568] on div "Use Facebook Page" at bounding box center [983, 574] width 635 height 21
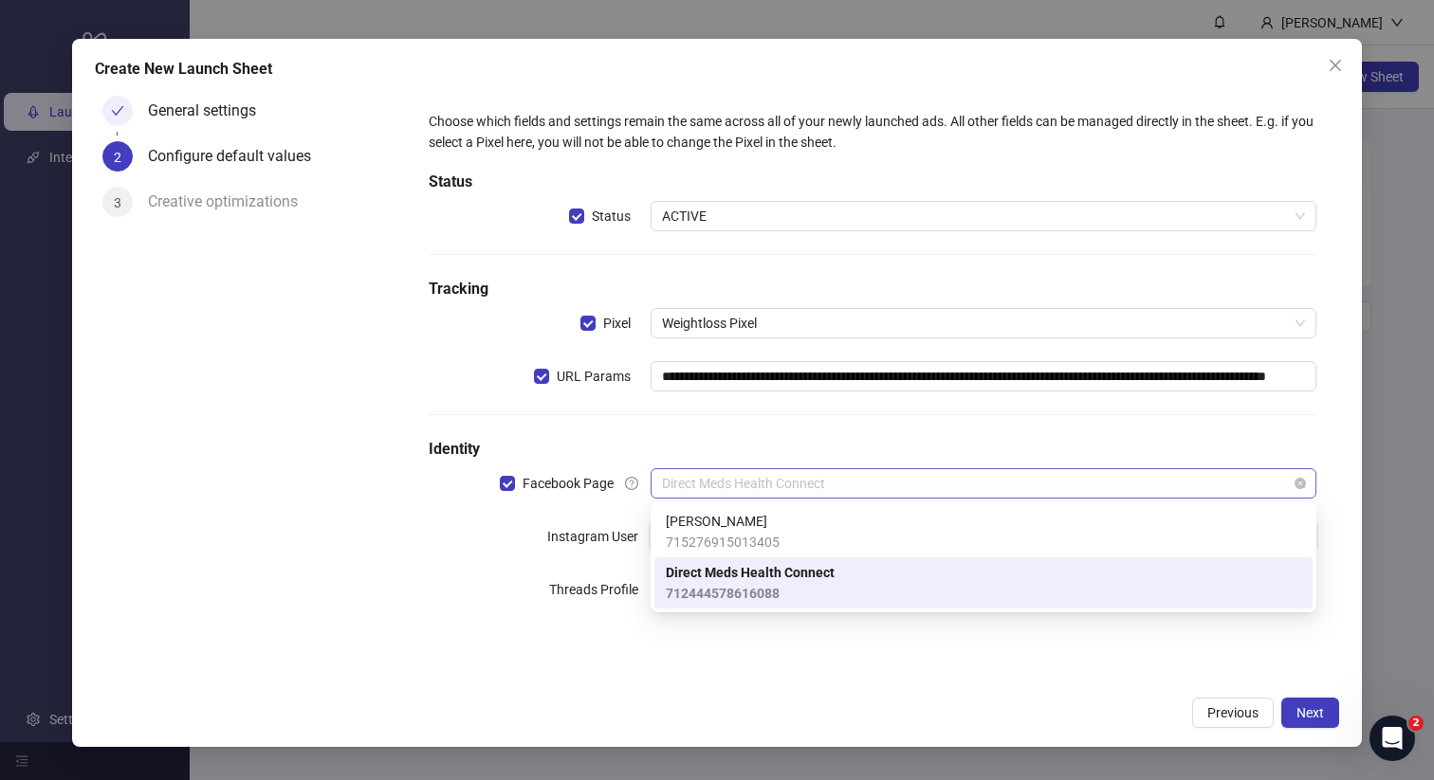
click at [729, 485] on span "Direct Meds Health Connect" at bounding box center [983, 483] width 643 height 28
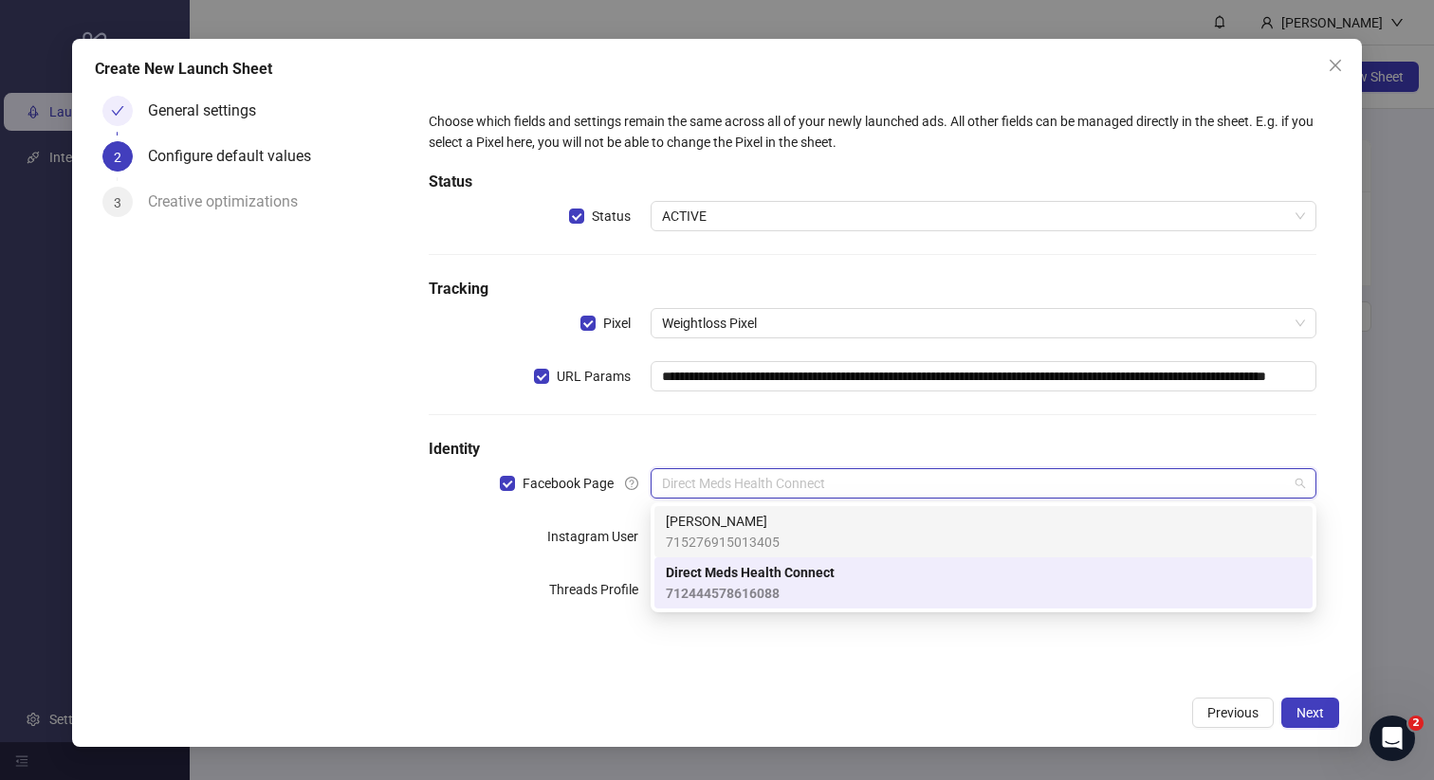
click at [732, 532] on span "715276915013405" at bounding box center [723, 542] width 114 height 21
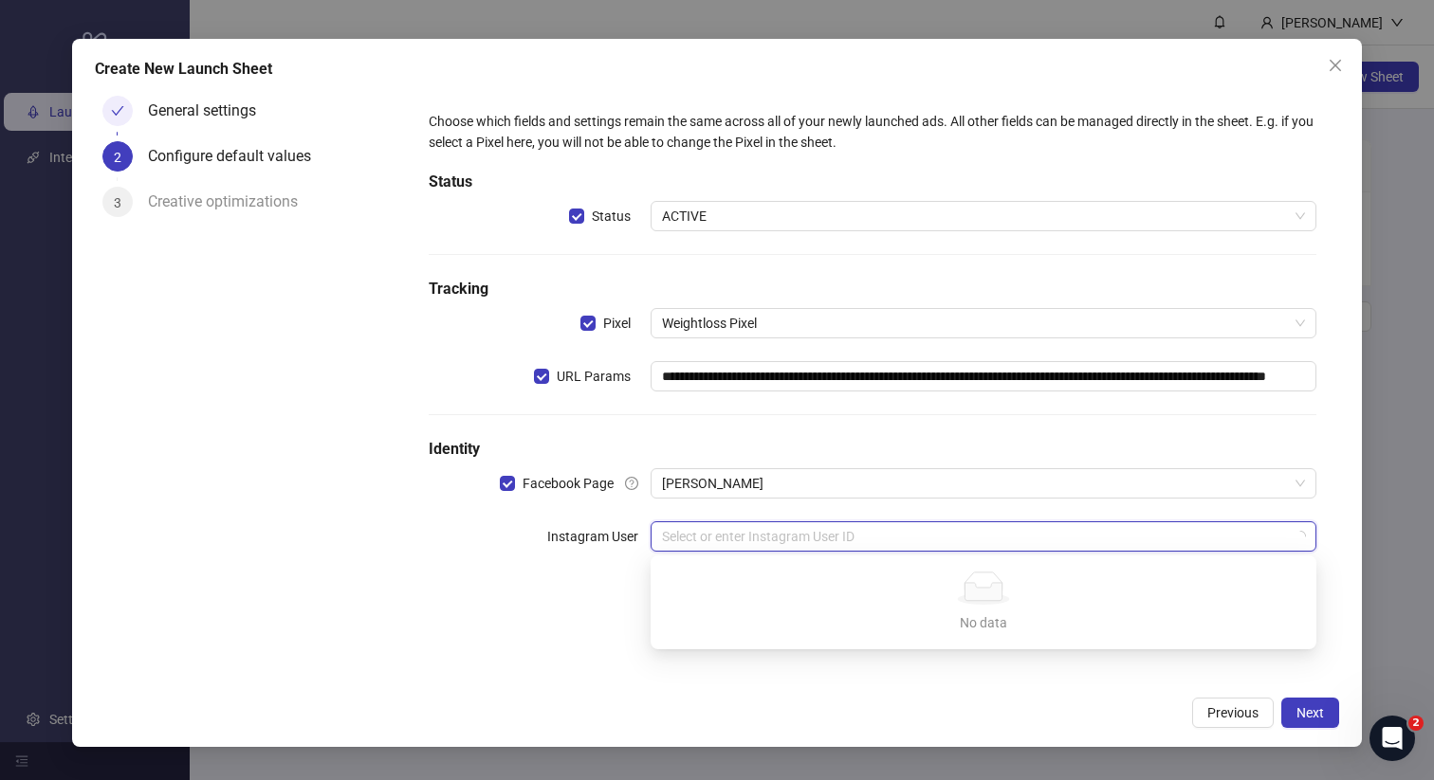
click at [732, 535] on input "search" at bounding box center [975, 537] width 626 height 28
click at [738, 541] on input "search" at bounding box center [975, 537] width 626 height 28
click at [1234, 714] on span "Previous" at bounding box center [1232, 713] width 51 height 15
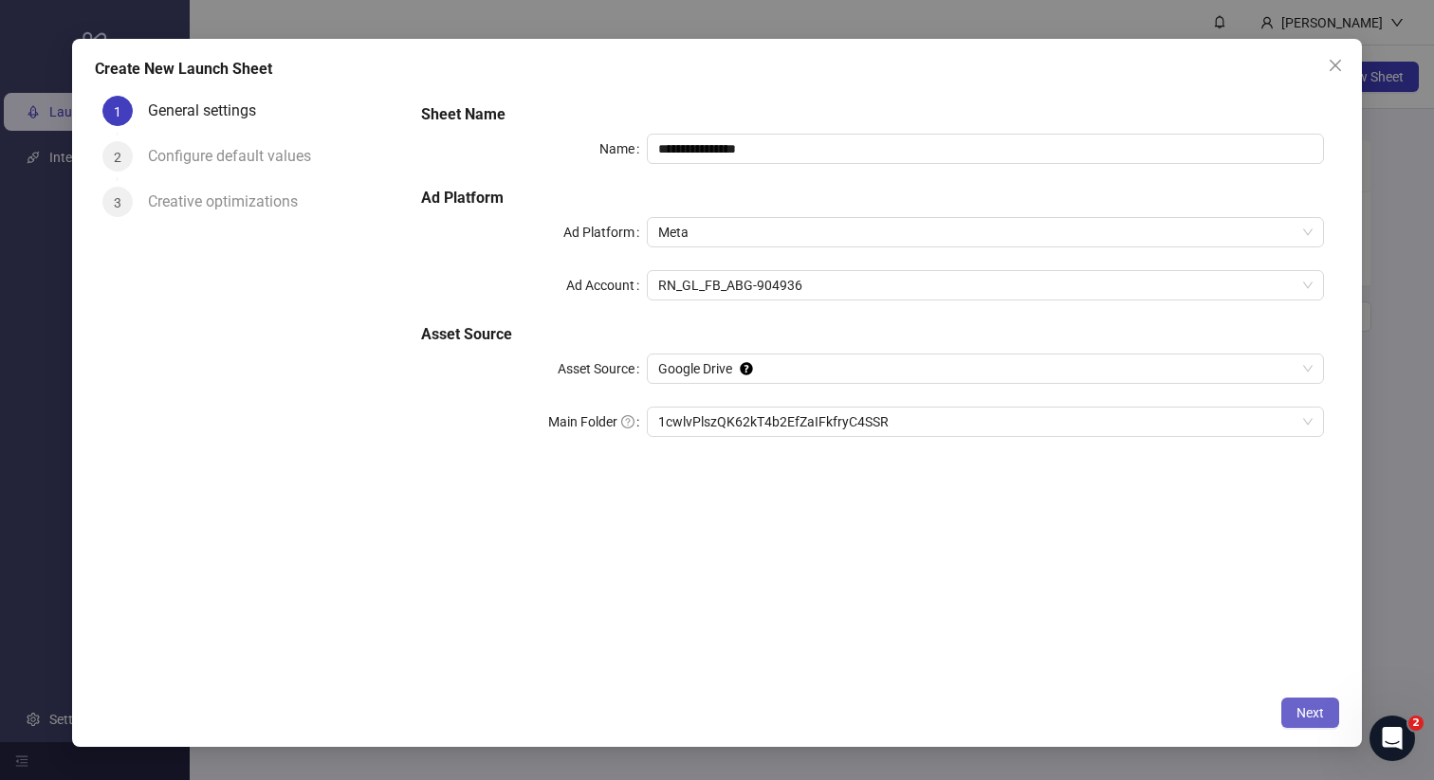
click at [1289, 707] on button "Next" at bounding box center [1310, 713] width 58 height 30
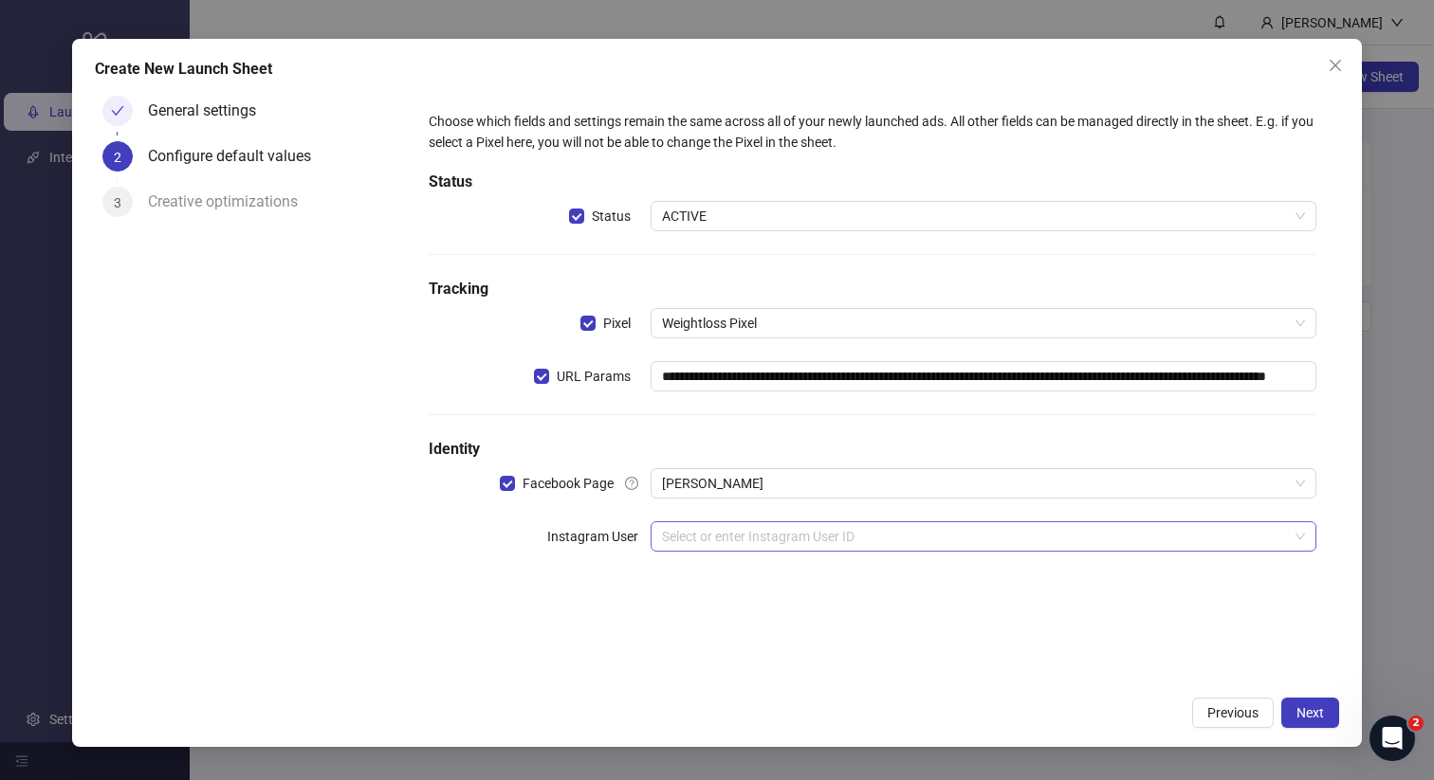
click at [743, 545] on input "search" at bounding box center [975, 537] width 626 height 28
drag, startPoint x: 625, startPoint y: 587, endPoint x: 788, endPoint y: 592, distance: 163.2
click at [624, 587] on div "**********" at bounding box center [872, 343] width 919 height 494
click at [1306, 698] on button "Next" at bounding box center [1310, 713] width 58 height 30
click at [1304, 706] on span "Next" at bounding box center [1310, 713] width 28 height 15
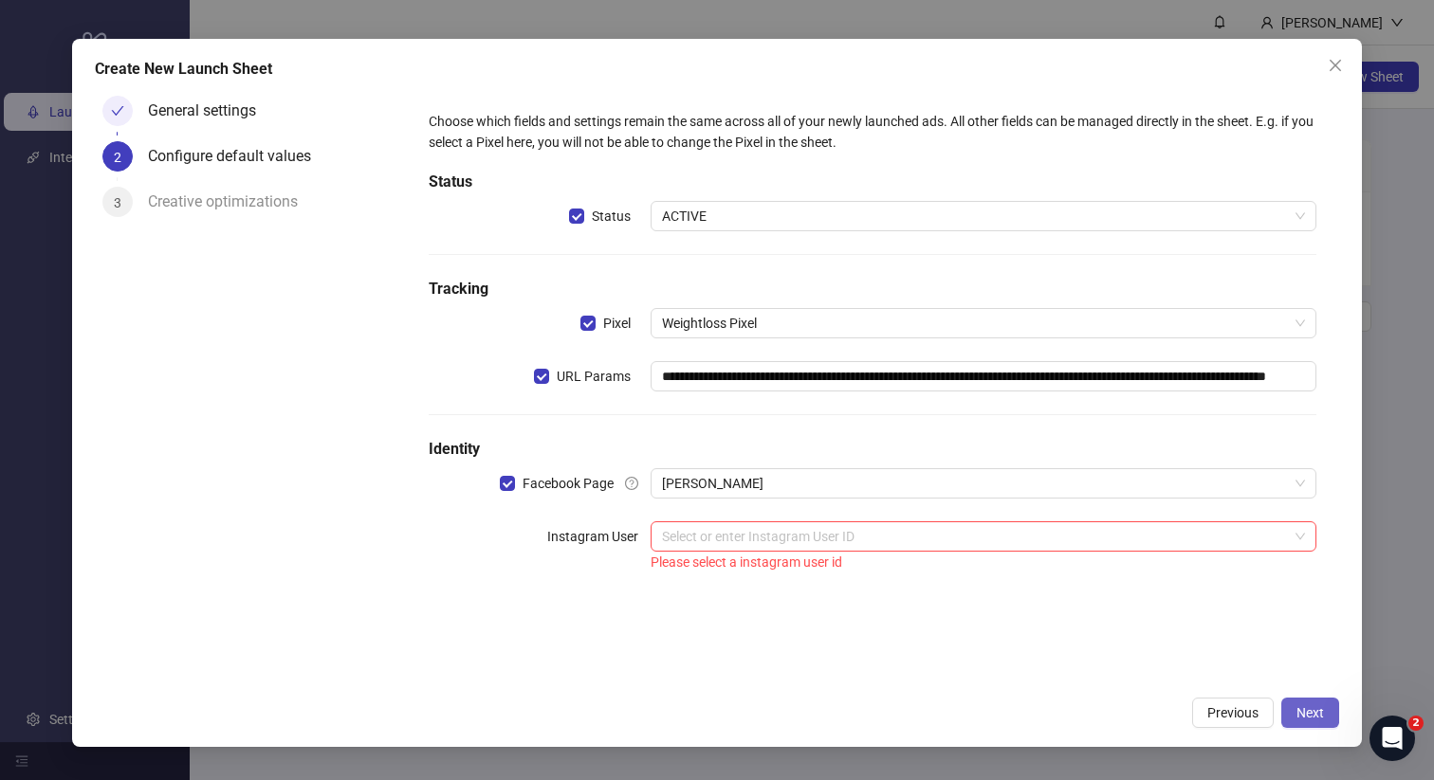
click at [1305, 706] on span "Next" at bounding box center [1310, 713] width 28 height 15
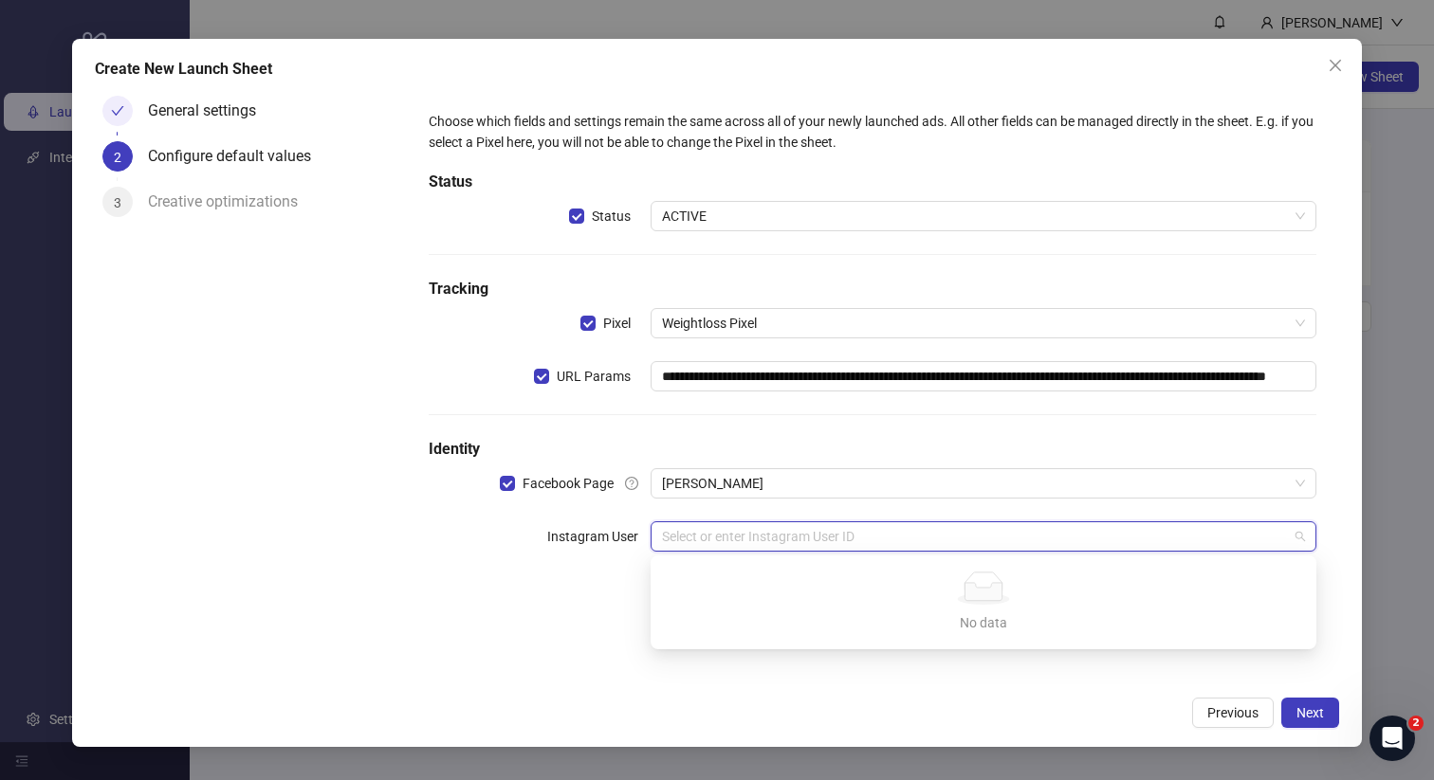
click at [718, 534] on input "search" at bounding box center [975, 537] width 626 height 28
click at [738, 499] on div "**********" at bounding box center [873, 342] width 904 height 479
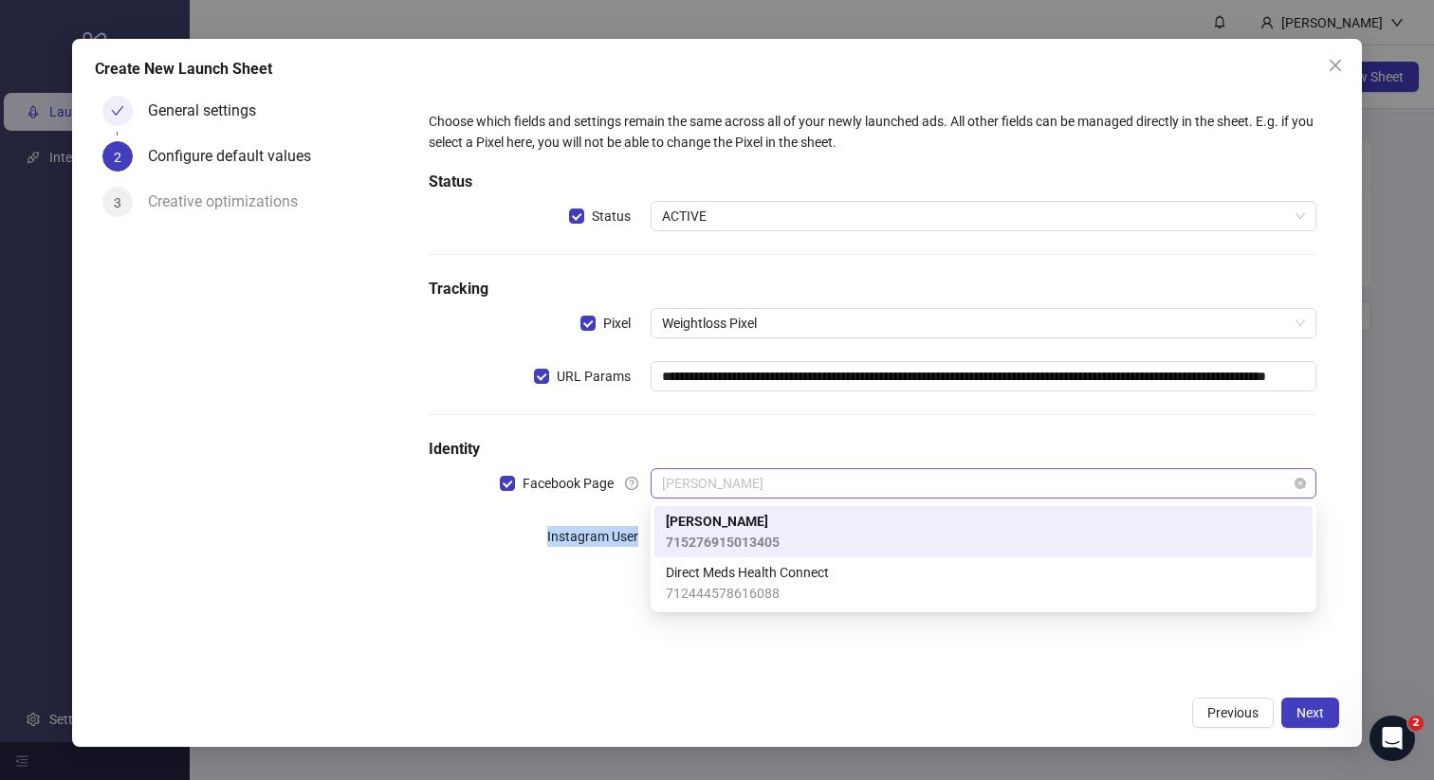
click at [734, 478] on span "[PERSON_NAME]" at bounding box center [983, 483] width 643 height 28
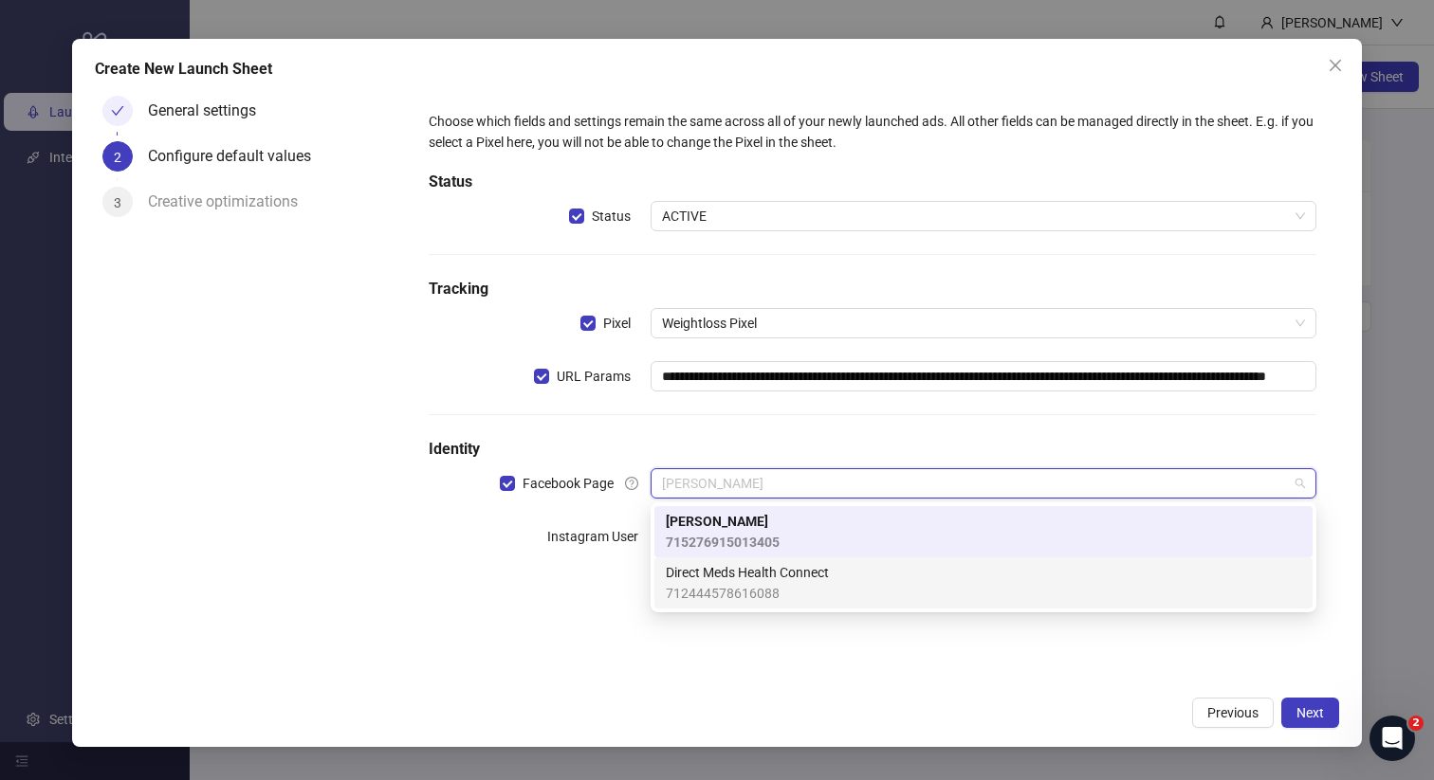
click at [720, 571] on span "Direct Meds Health Connect" at bounding box center [747, 572] width 163 height 21
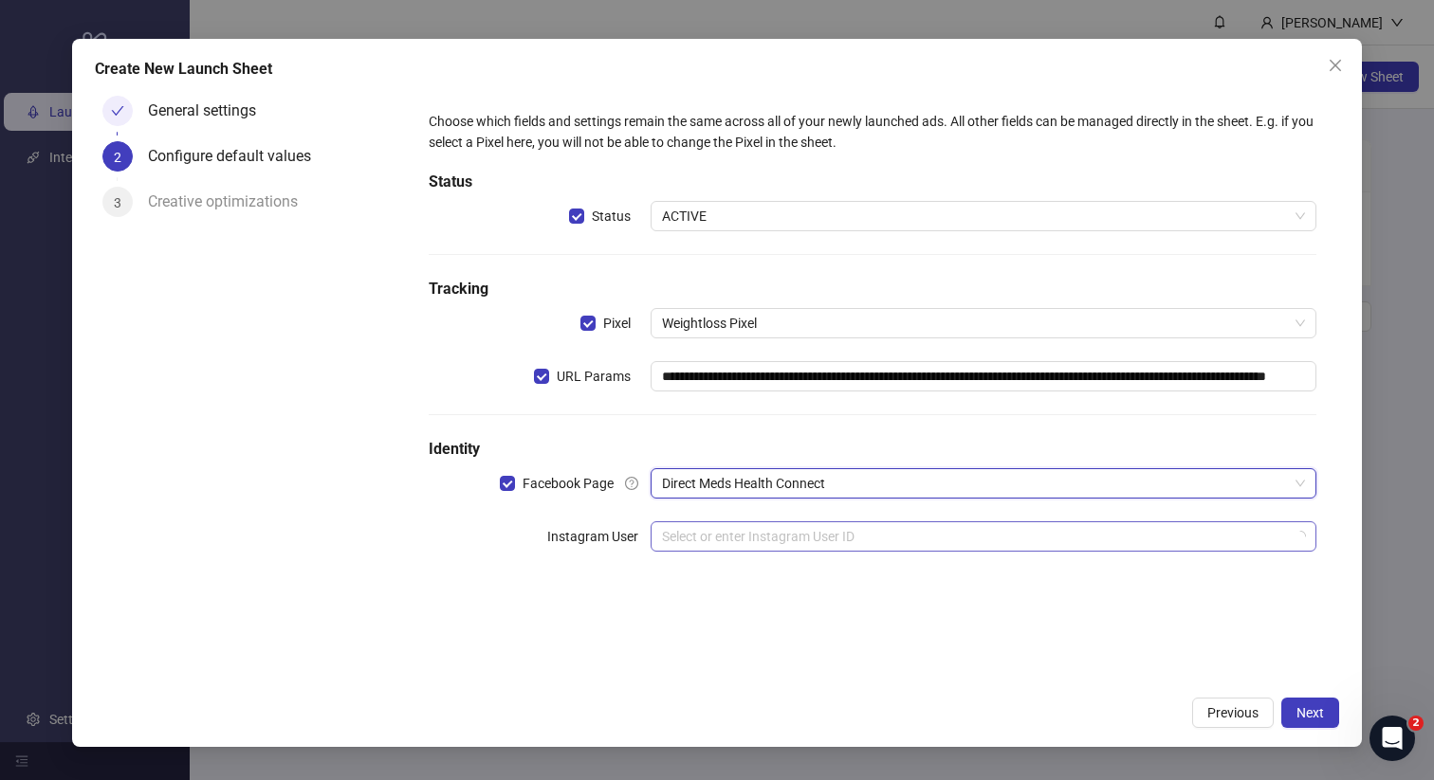
click at [720, 534] on input "search" at bounding box center [975, 537] width 626 height 28
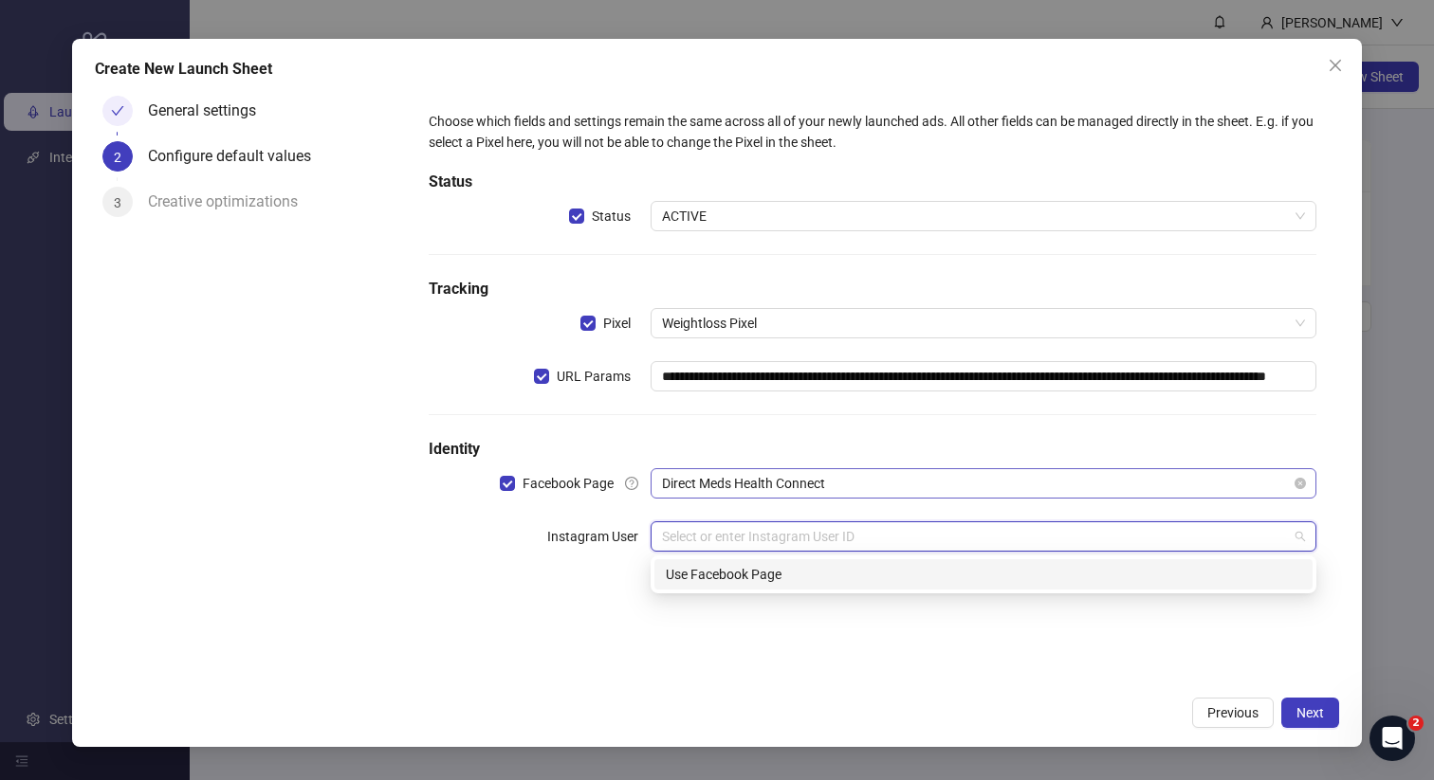
click at [722, 488] on span "Direct Meds Health Connect" at bounding box center [983, 483] width 643 height 28
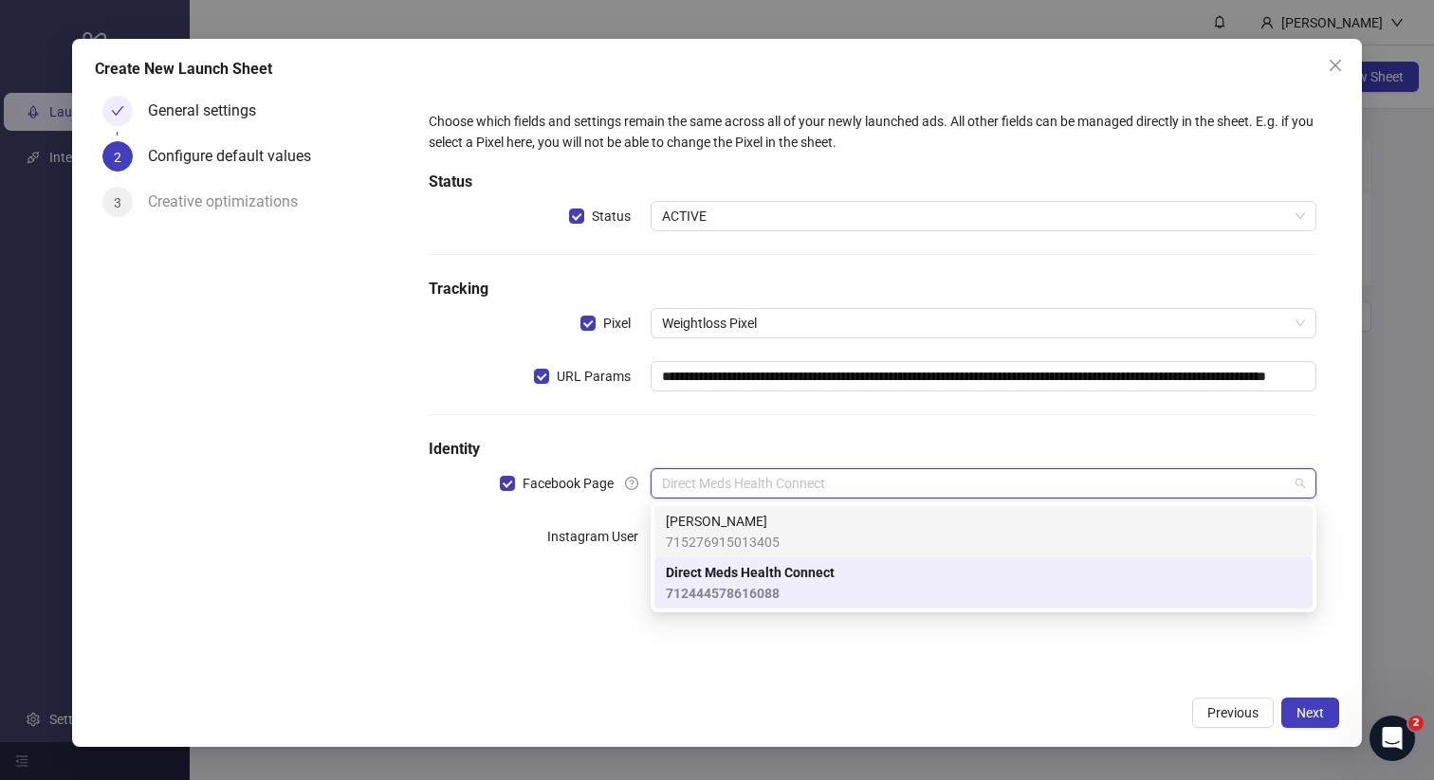
click at [726, 529] on span "[PERSON_NAME]" at bounding box center [723, 521] width 114 height 21
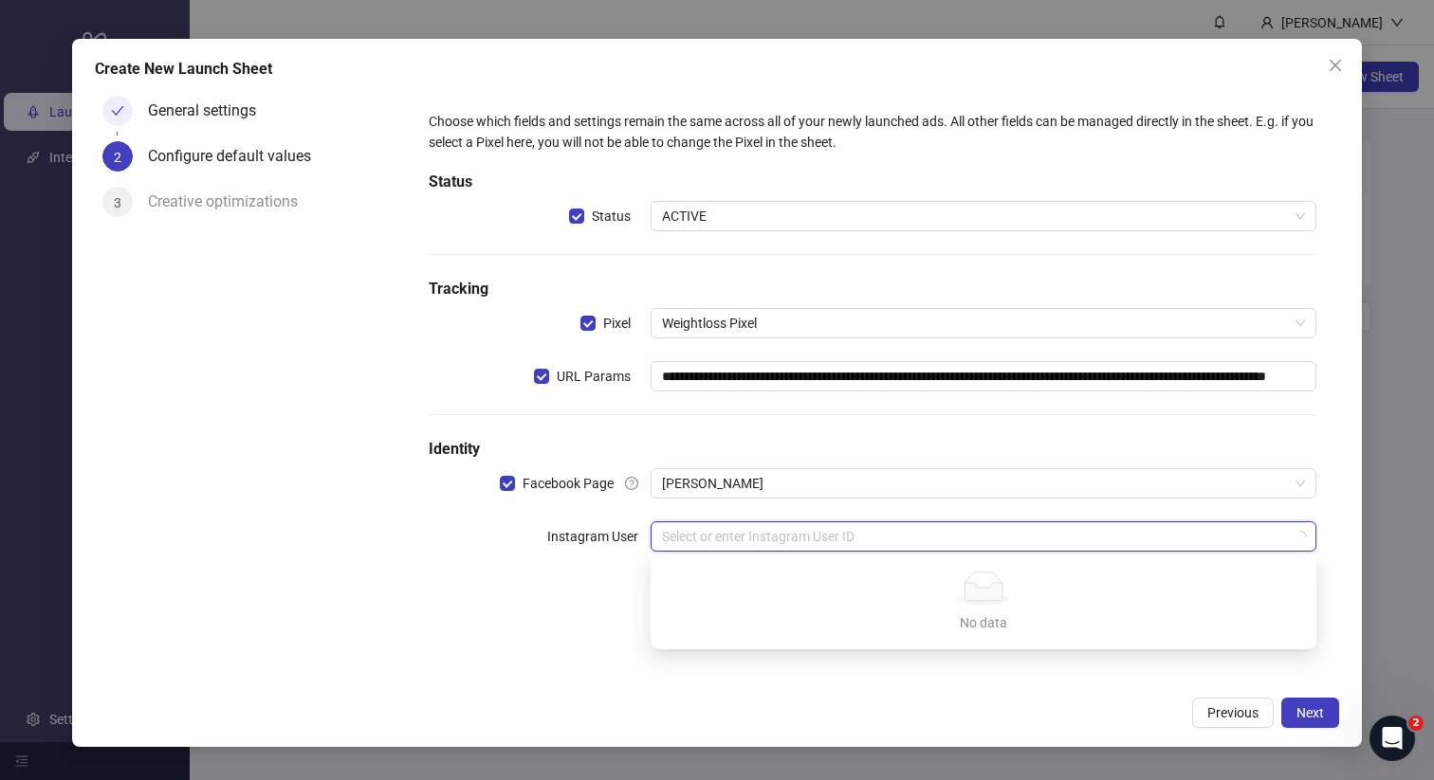
click at [726, 538] on input "search" at bounding box center [975, 537] width 626 height 28
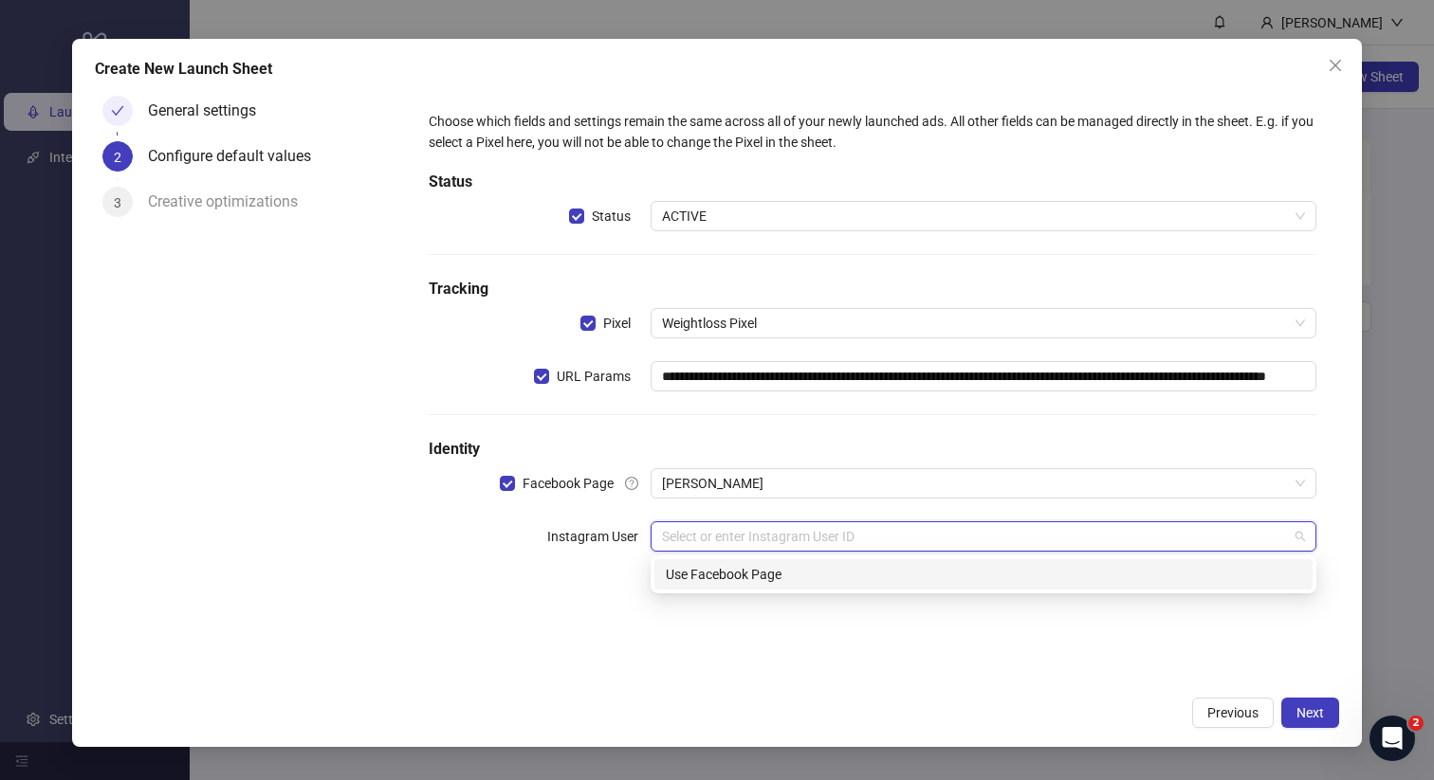
click at [746, 573] on div "Use Facebook Page" at bounding box center [983, 574] width 635 height 21
click at [801, 639] on div "**********" at bounding box center [872, 369] width 919 height 547
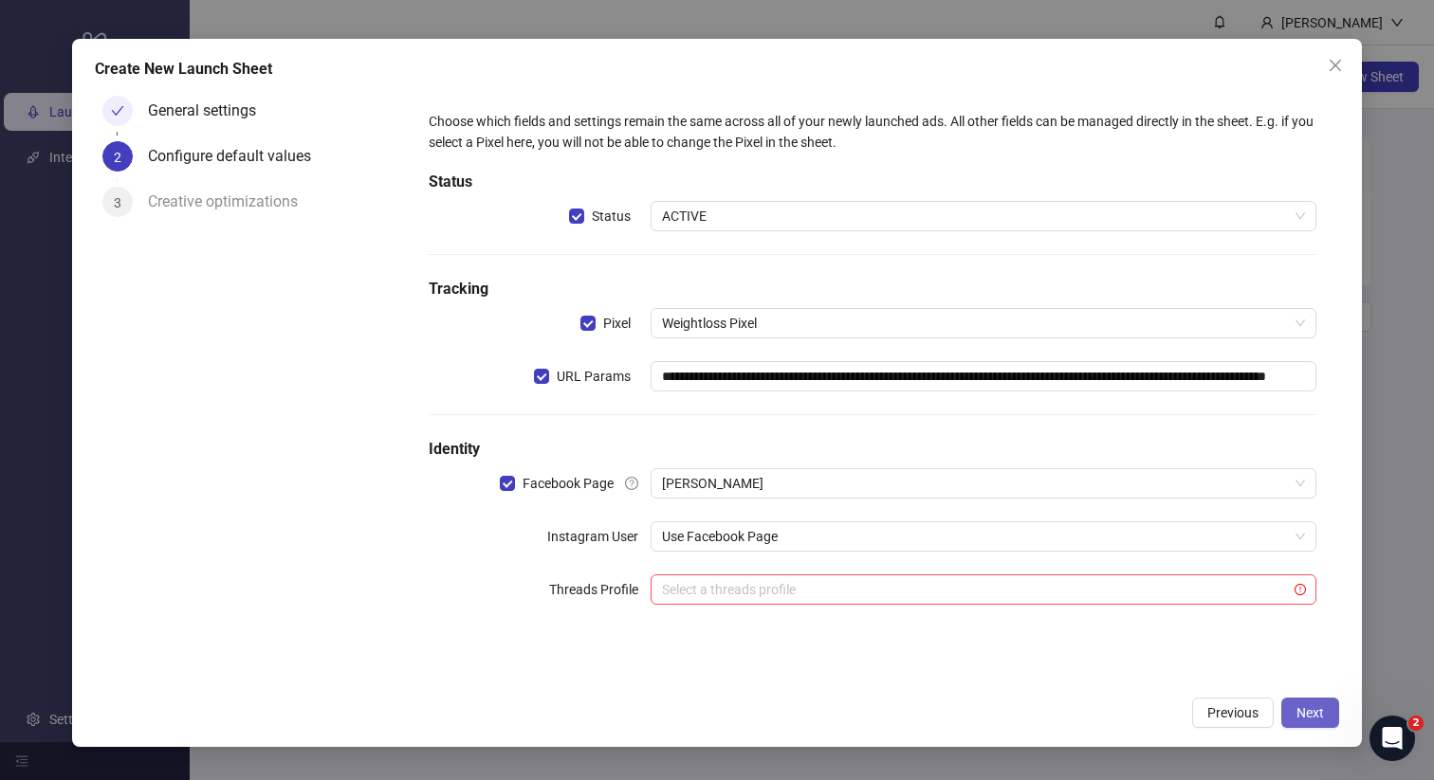
click at [1310, 708] on span "Next" at bounding box center [1310, 713] width 28 height 15
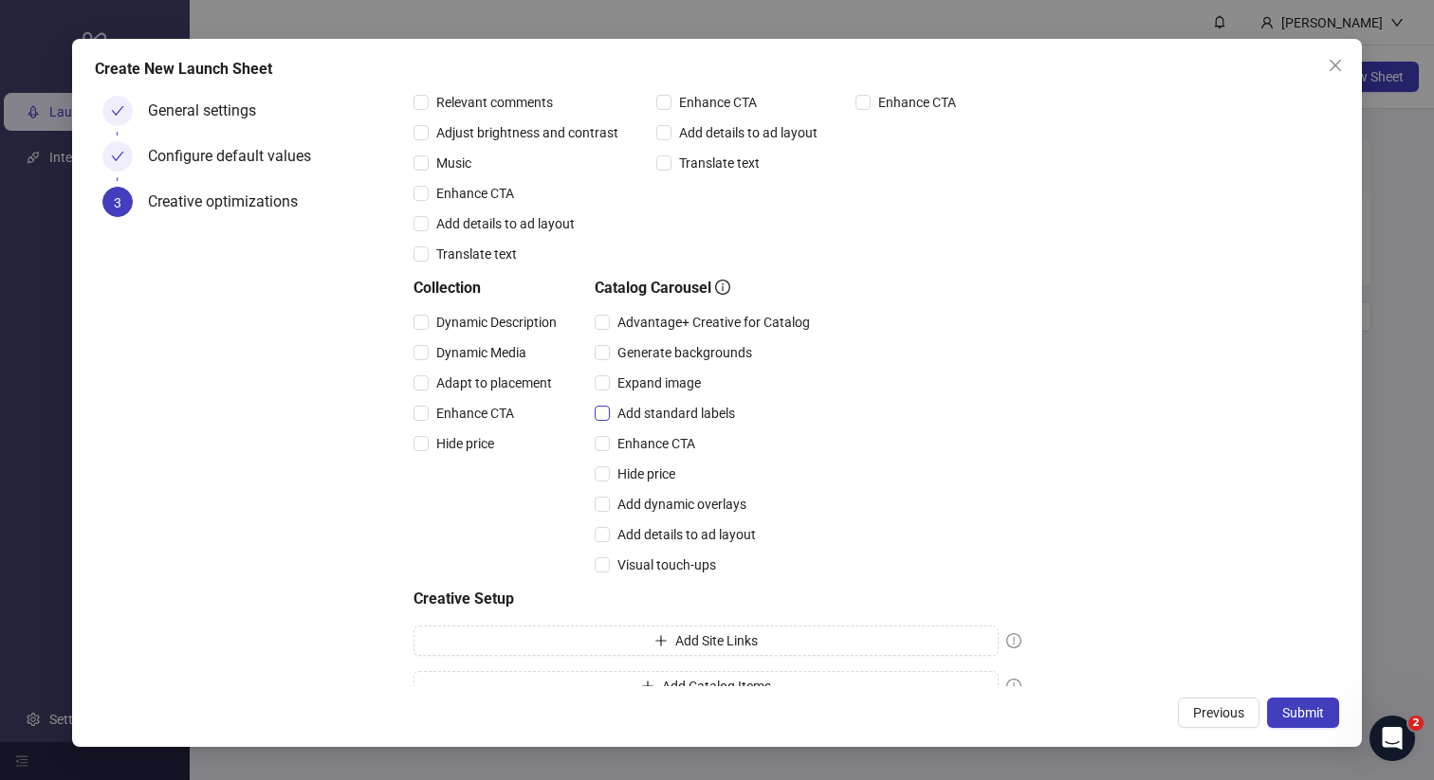
scroll to position [369, 0]
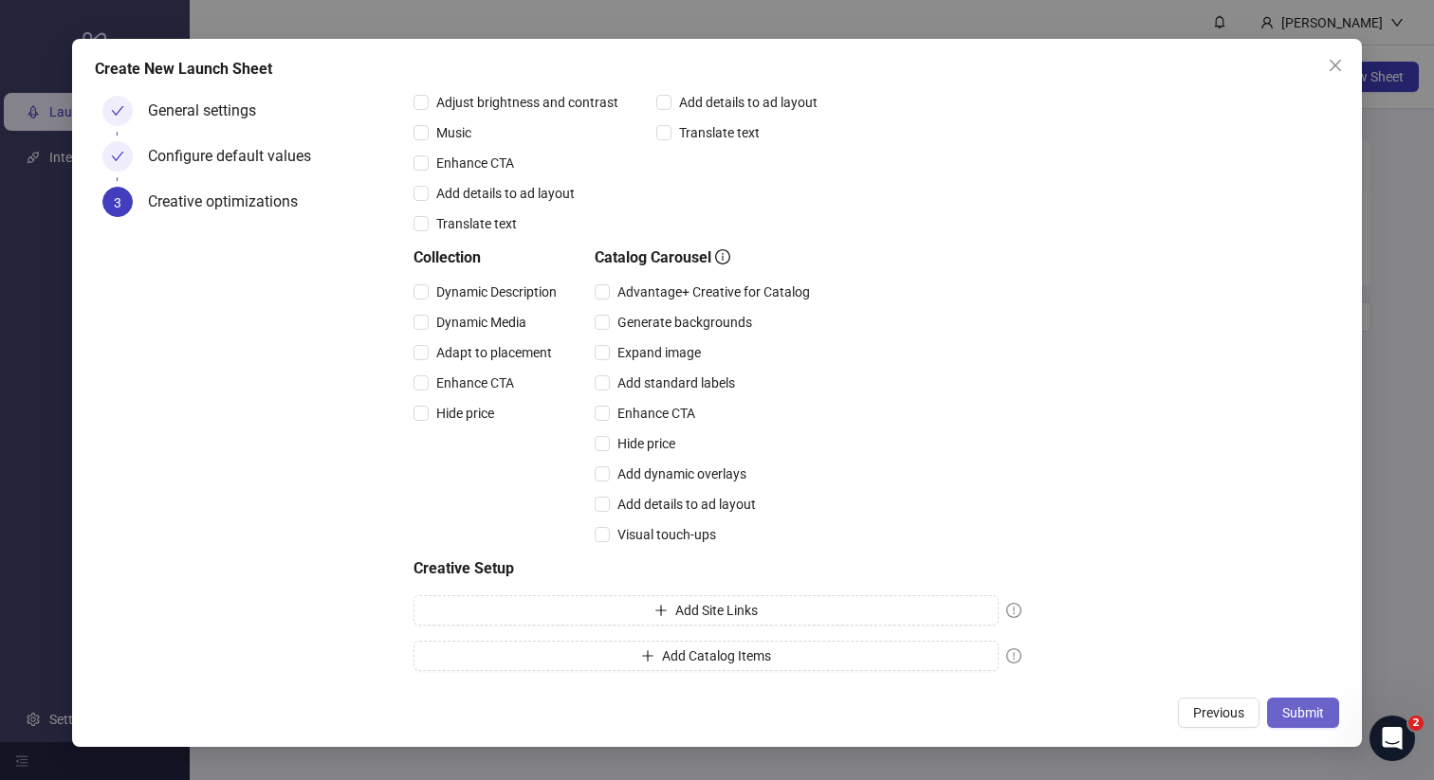
click at [1302, 719] on span "Submit" at bounding box center [1303, 713] width 42 height 15
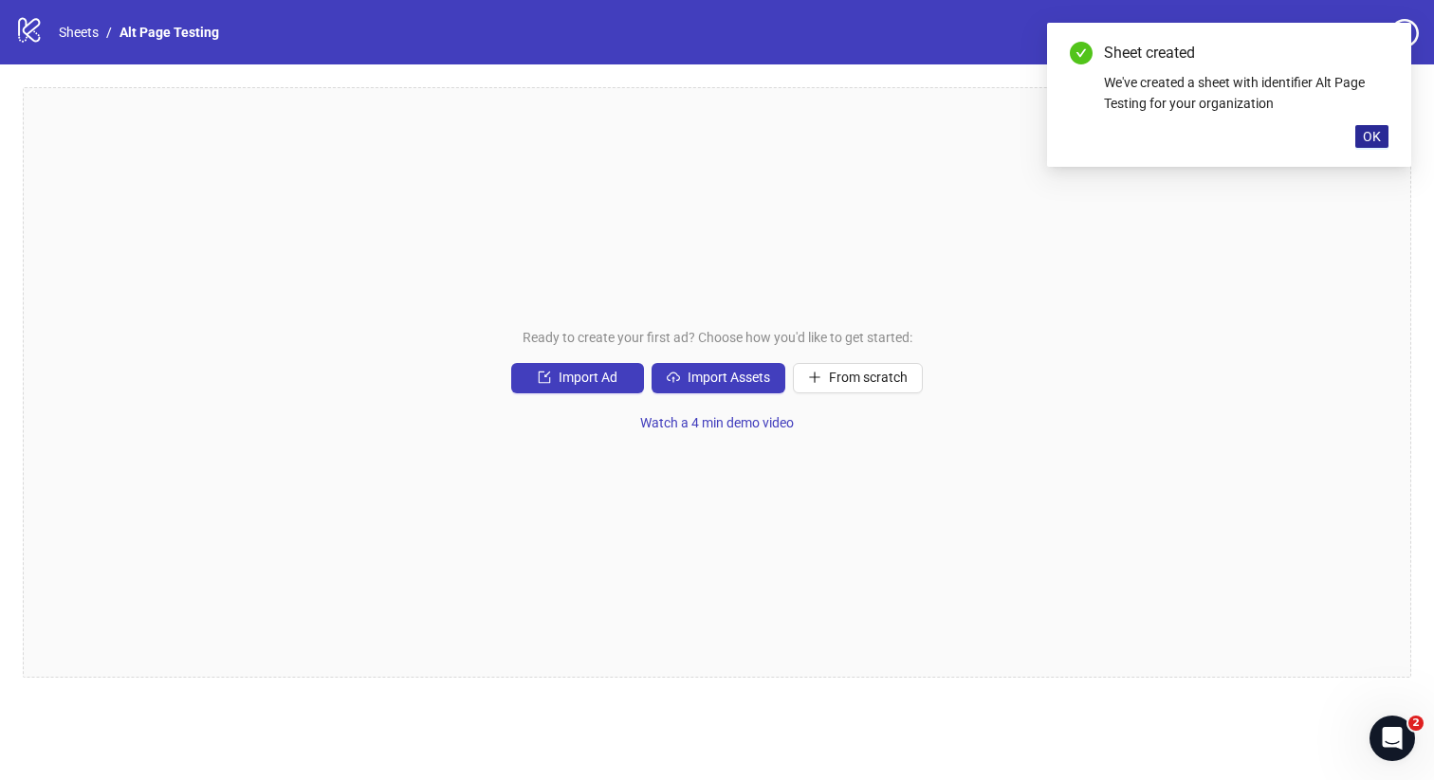
click at [1363, 139] on button "OK" at bounding box center [1371, 136] width 33 height 23
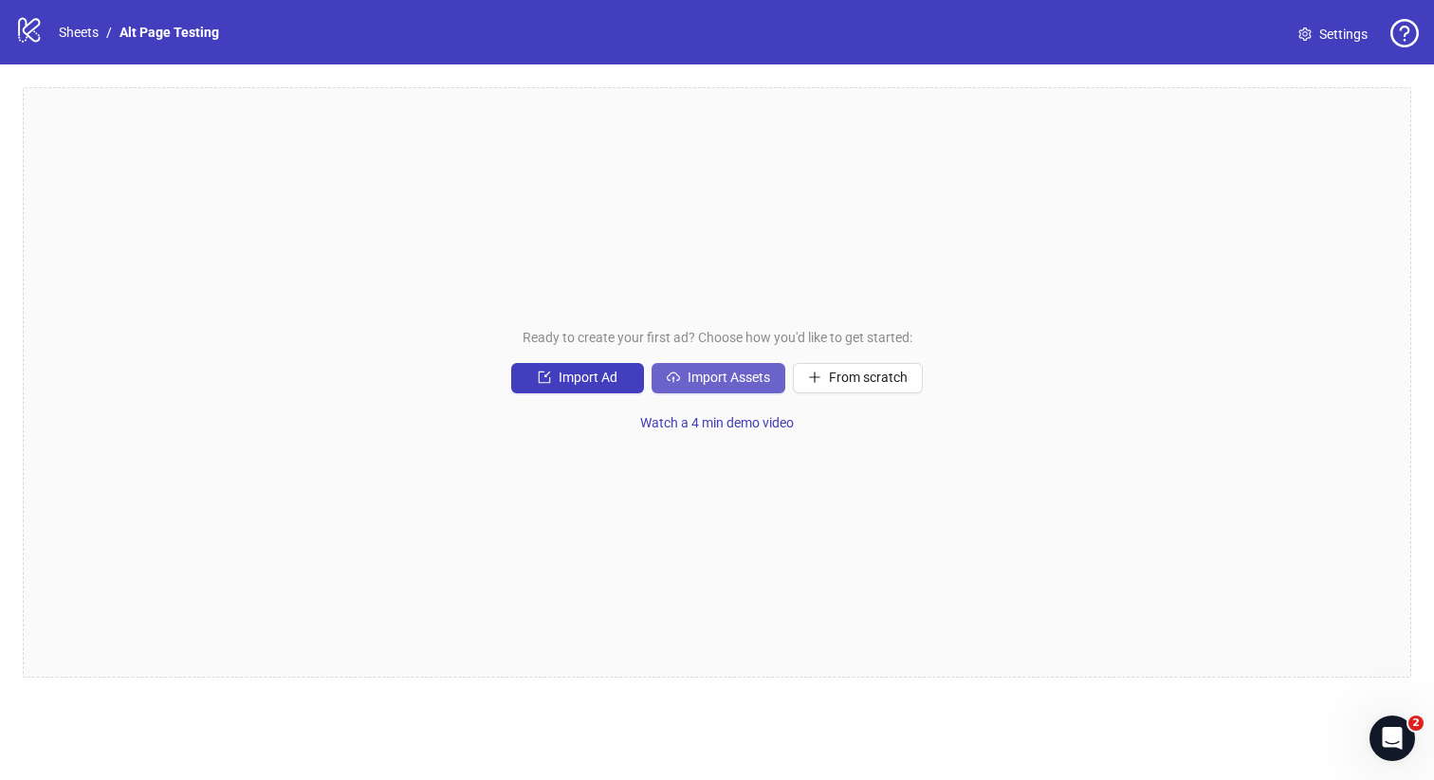
click at [703, 376] on span "Import Assets" at bounding box center [729, 377] width 83 height 15
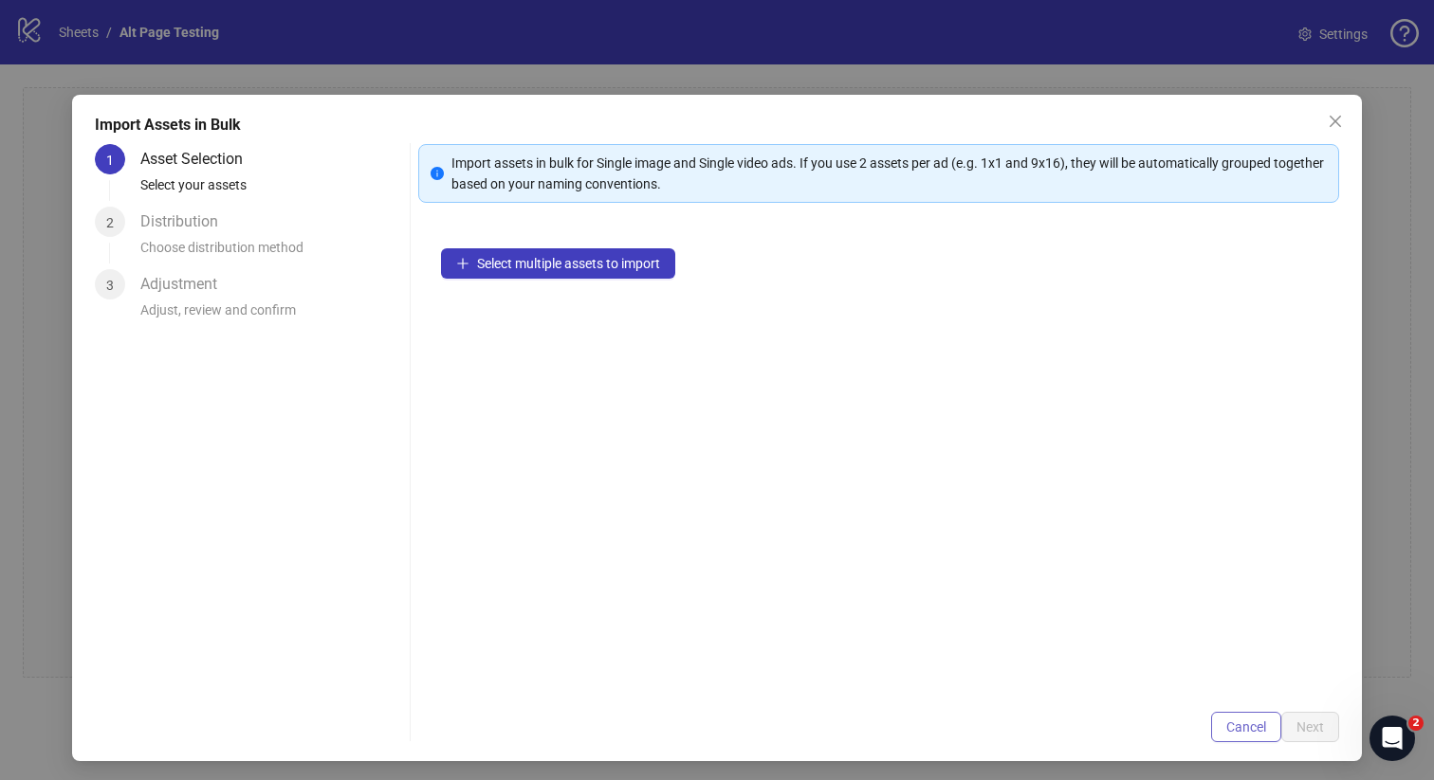
click at [1259, 720] on span "Cancel" at bounding box center [1246, 727] width 40 height 15
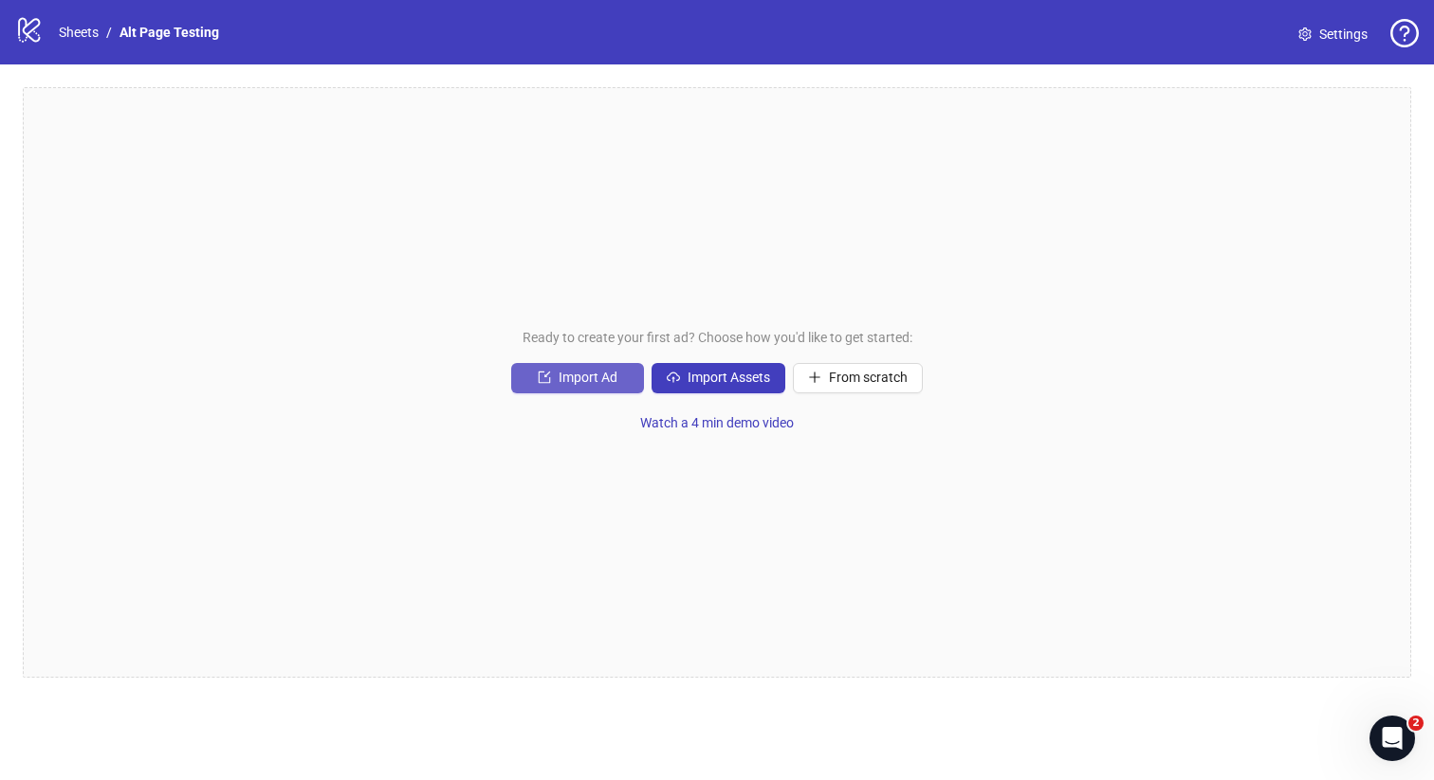
click at [589, 373] on span "Import Ad" at bounding box center [588, 377] width 59 height 15
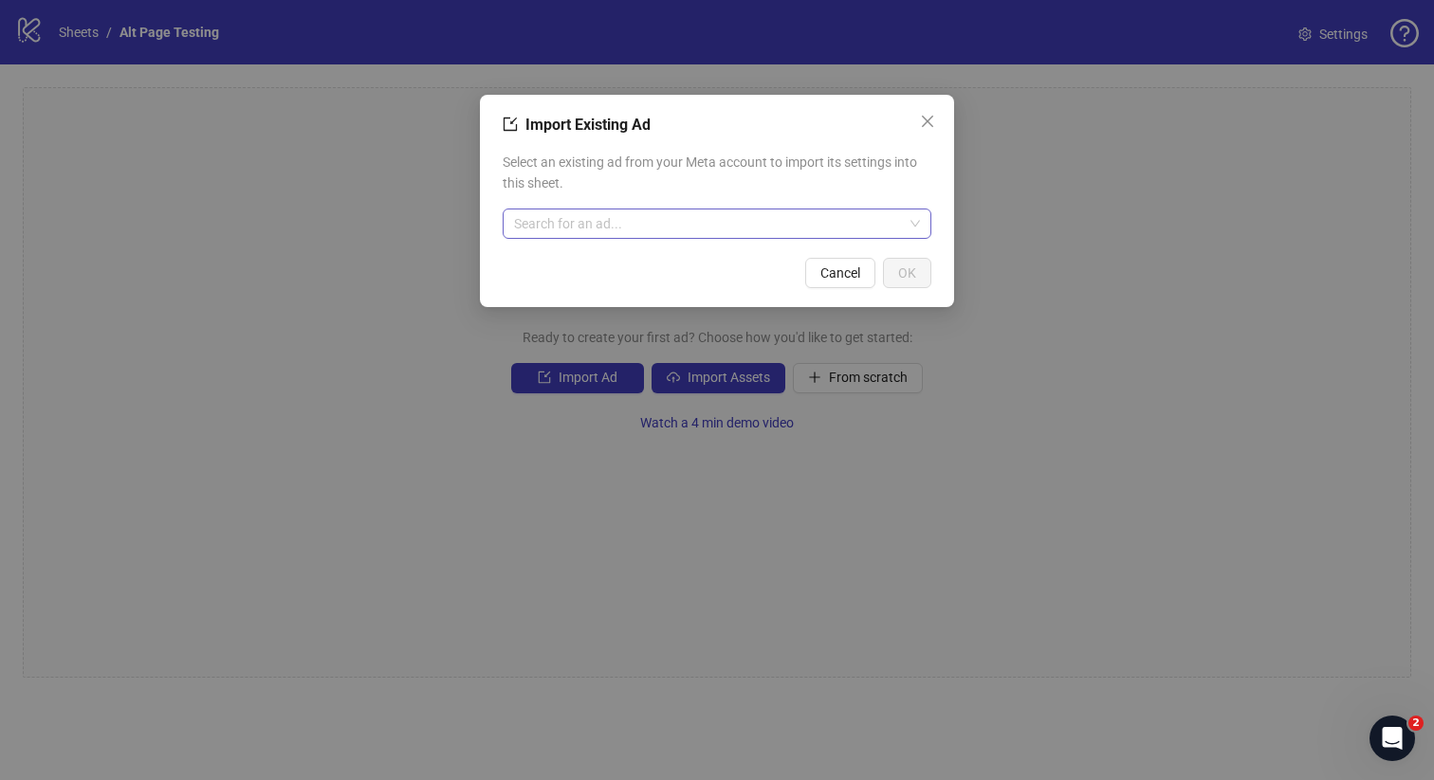
click at [573, 221] on input "search" at bounding box center [708, 224] width 389 height 28
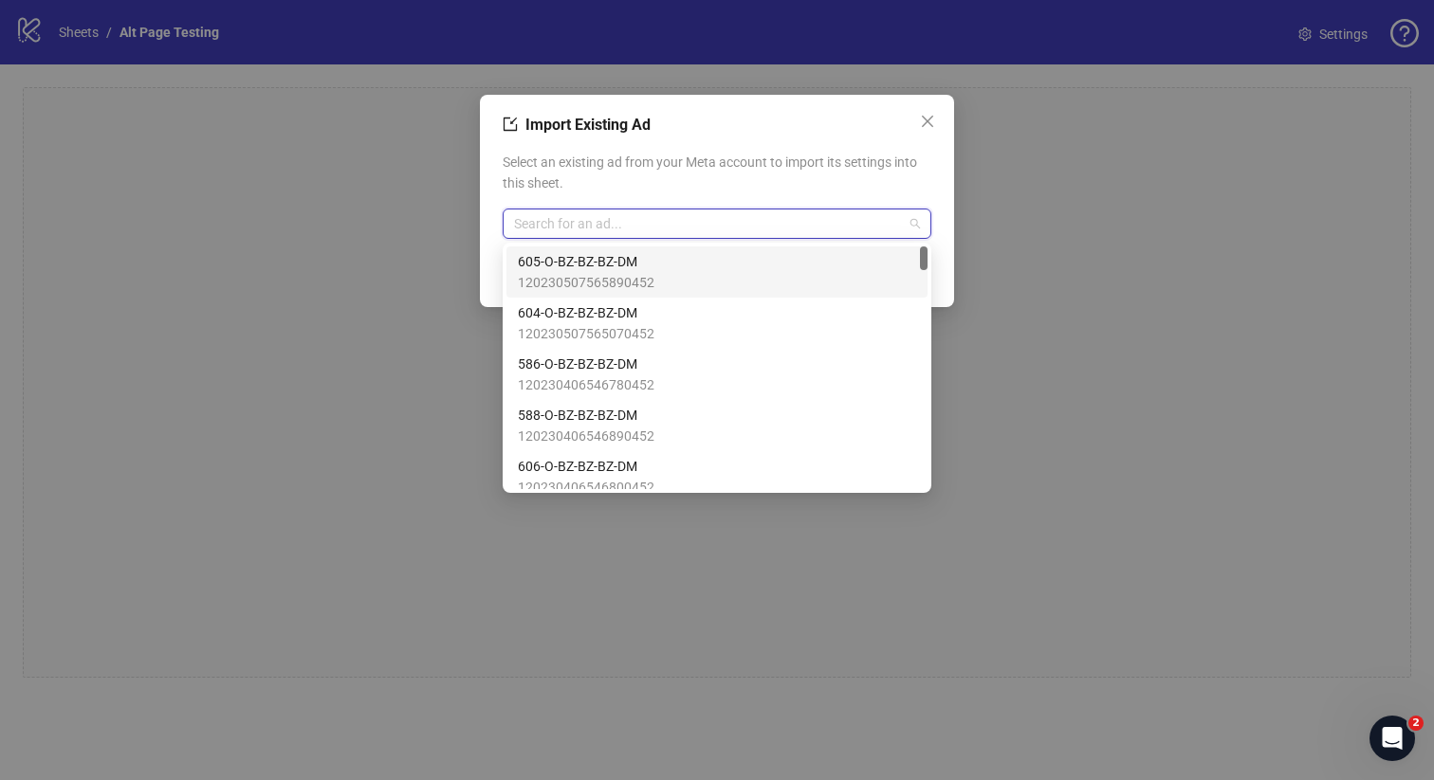
click at [614, 273] on span "120230507565890452" at bounding box center [586, 282] width 137 height 21
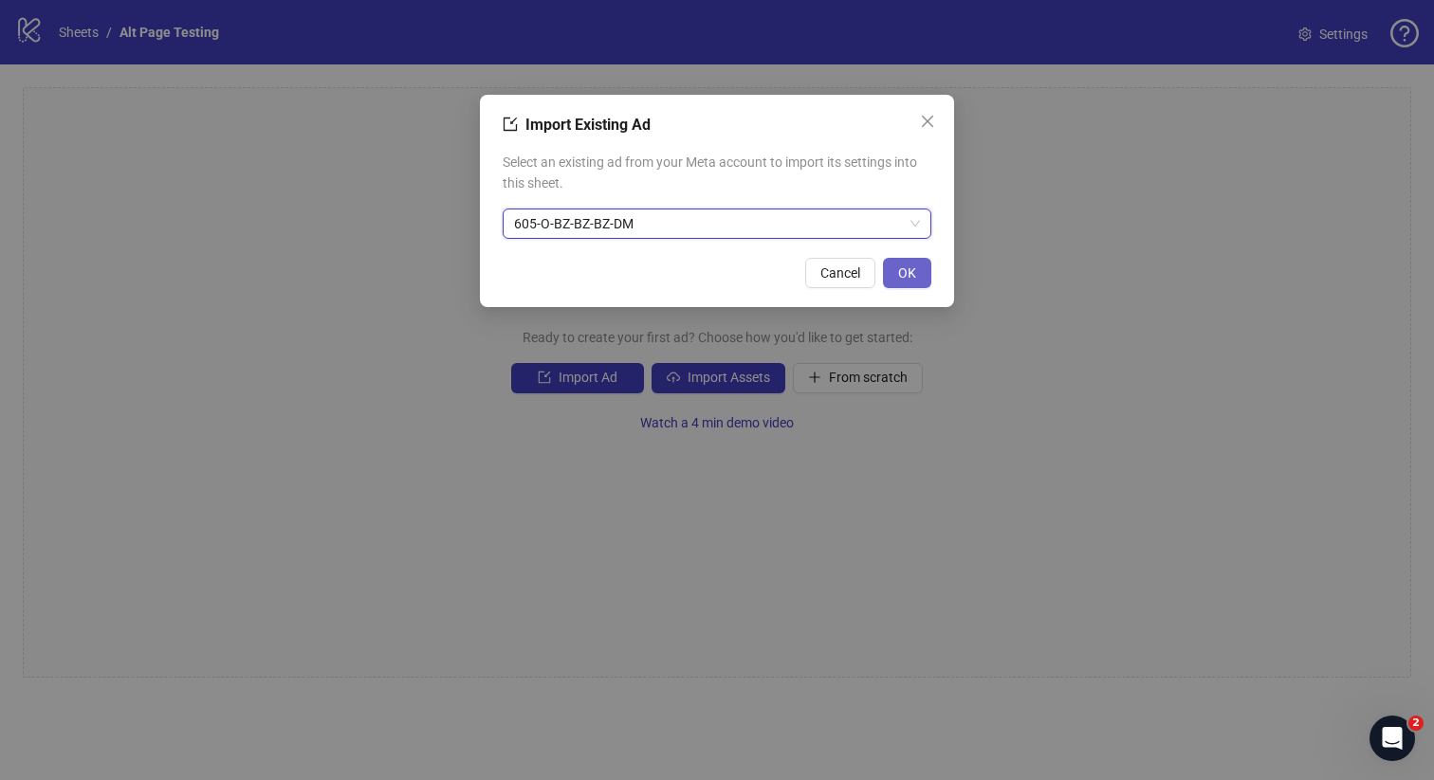
click at [911, 269] on span "OK" at bounding box center [907, 273] width 18 height 15
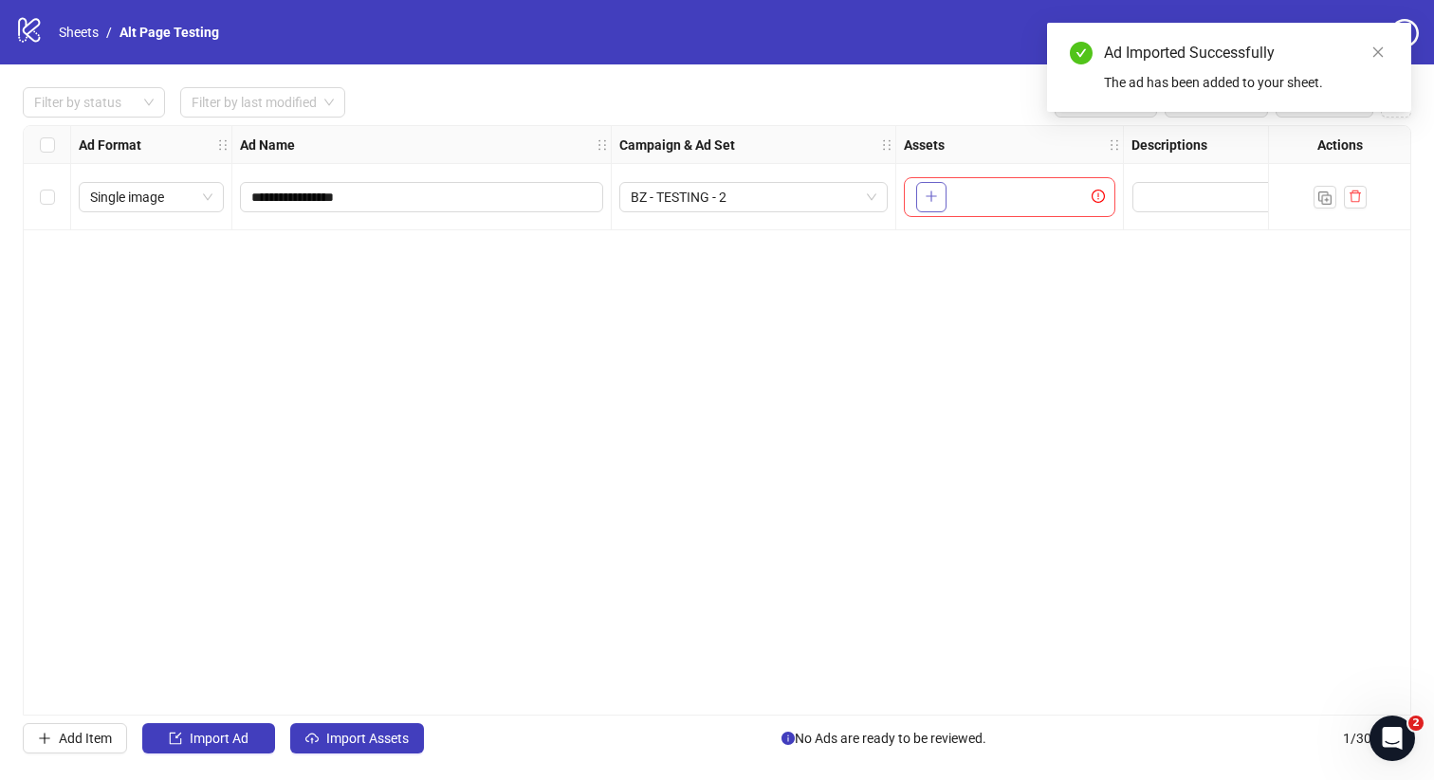
click at [930, 197] on icon "plus" at bounding box center [931, 196] width 13 height 13
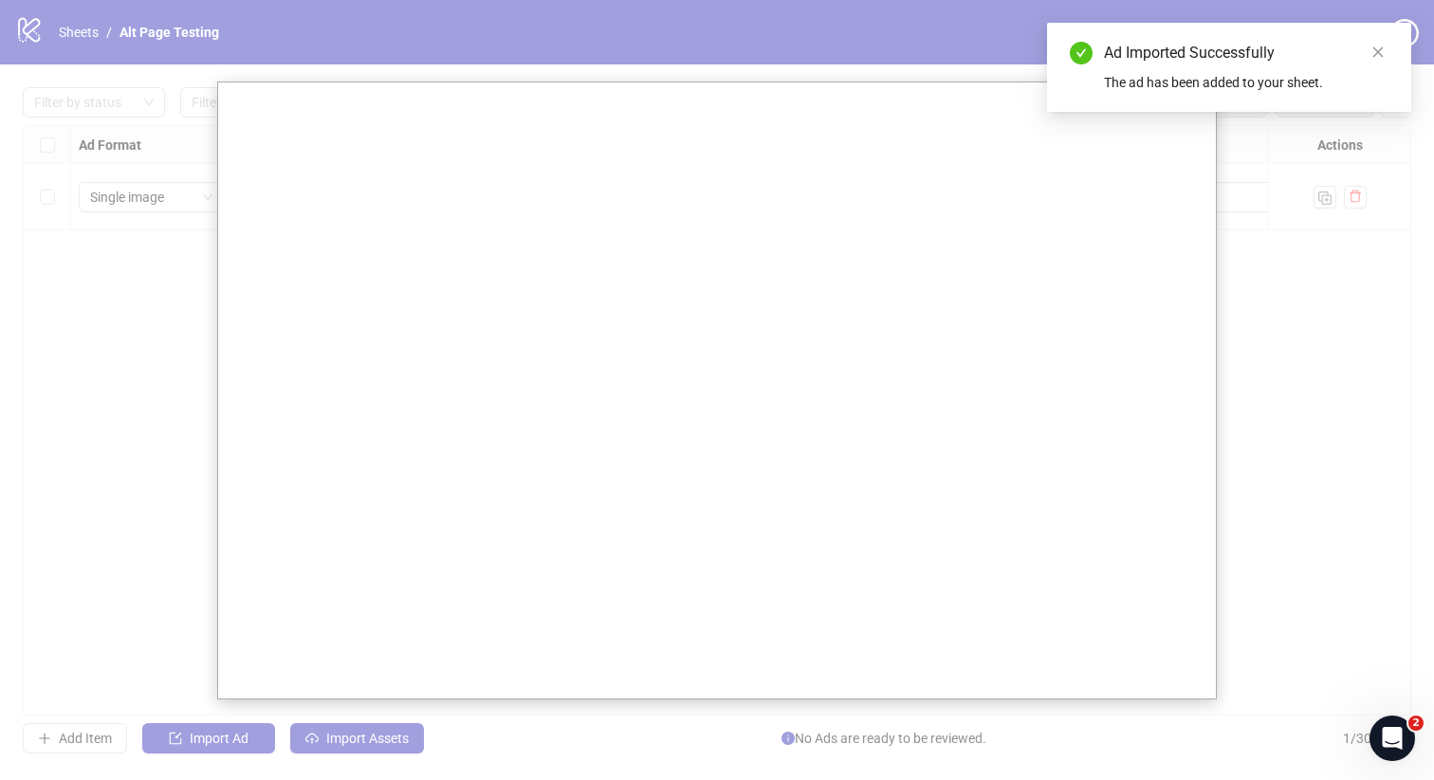
click at [117, 362] on div at bounding box center [717, 390] width 1434 height 780
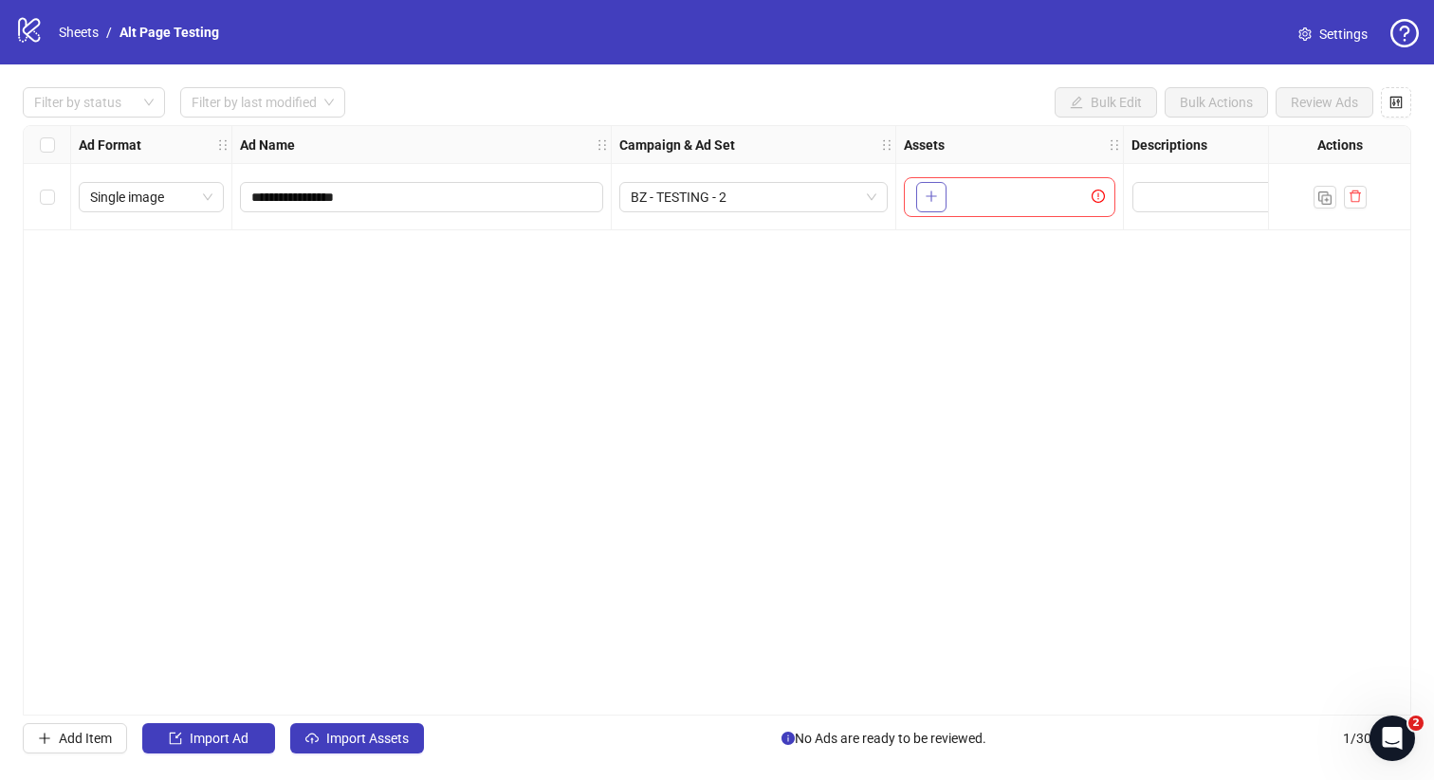
click at [930, 197] on icon "plus" at bounding box center [931, 196] width 13 height 13
